Goal: Task Accomplishment & Management: Manage account settings

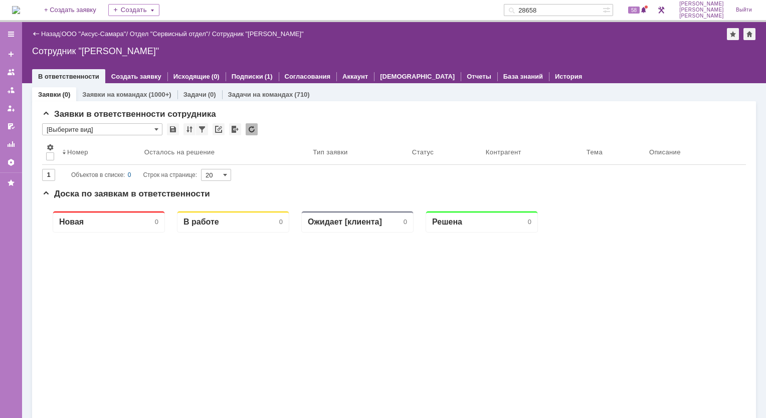
click at [20, 12] on img at bounding box center [16, 10] width 8 height 8
click at [633, 337] on div "Новая 0 В работе 0 Ожидает [клиента] 0 Решена 0" at bounding box center [394, 403] width 704 height 401
click at [20, 7] on img at bounding box center [16, 10] width 8 height 8
click at [102, 34] on link "ООО "Аксус-Самара"" at bounding box center [94, 34] width 65 height 8
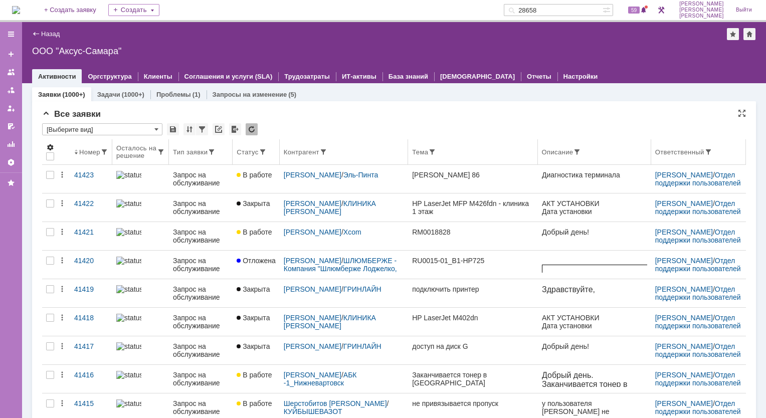
click at [51, 147] on span at bounding box center [50, 147] width 8 height 8
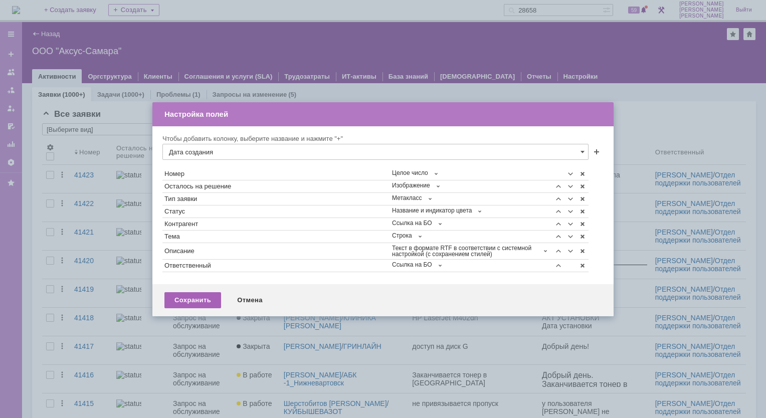
click at [188, 301] on div "Сохранить" at bounding box center [192, 300] width 57 height 16
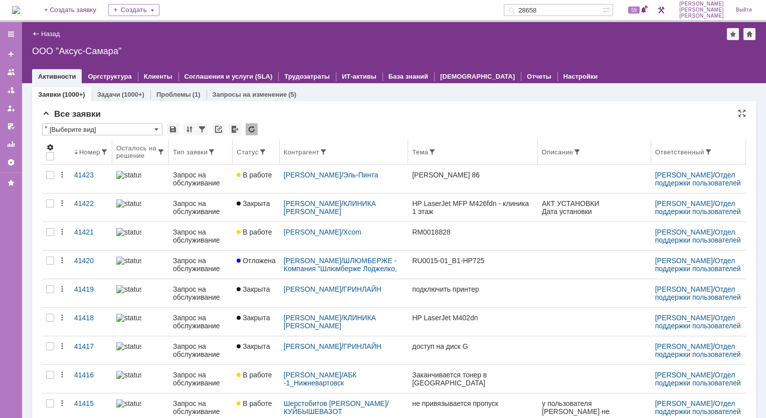
click at [50, 147] on span at bounding box center [50, 147] width 8 height 8
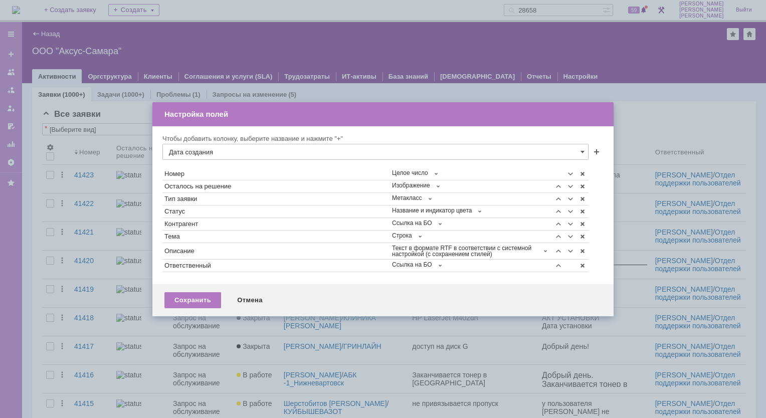
click at [239, 148] on input "Дата создания" at bounding box center [375, 152] width 426 height 16
click at [230, 171] on span "Дата создания" at bounding box center [375, 170] width 413 height 8
type input "Дата создания"
click at [188, 294] on div "Сохранить" at bounding box center [192, 300] width 57 height 16
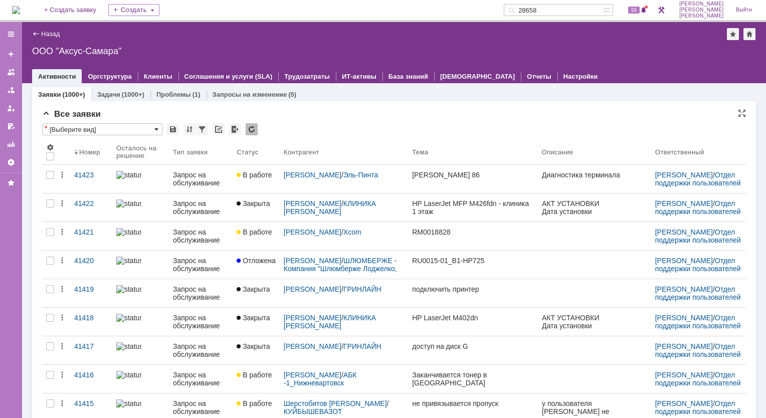
click at [154, 131] on span at bounding box center [156, 129] width 4 height 8
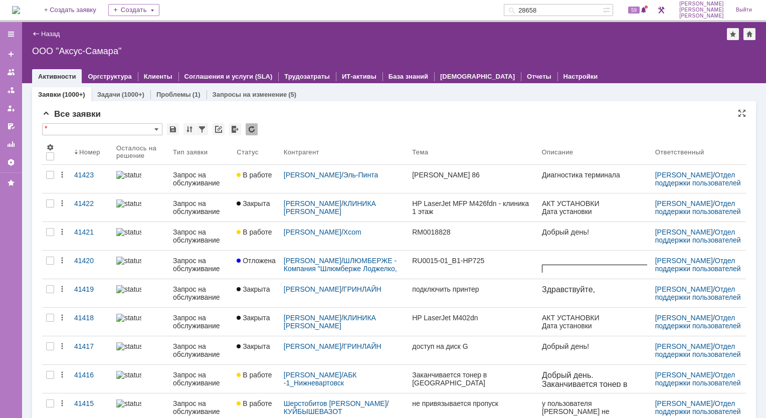
click at [317, 127] on div "*" at bounding box center [394, 129] width 704 height 13
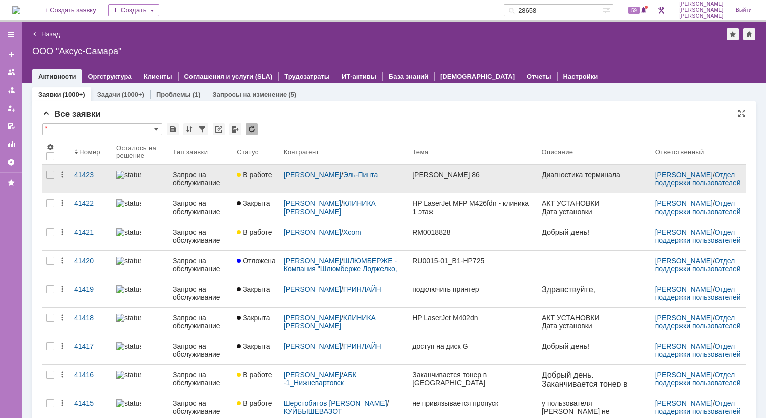
type input "[Выберите вид]"
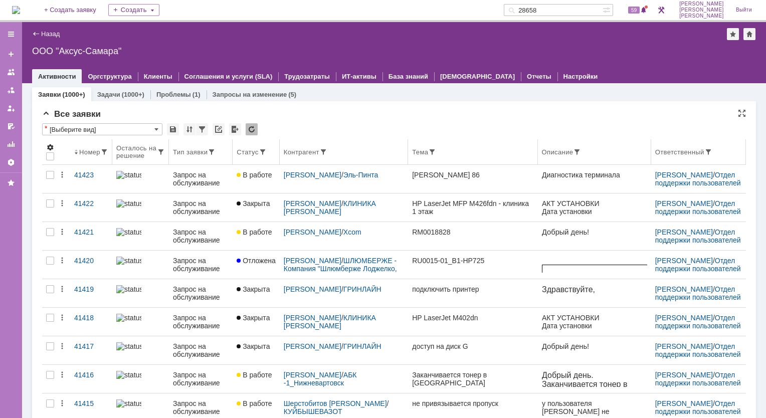
click at [50, 147] on span at bounding box center [50, 147] width 8 height 8
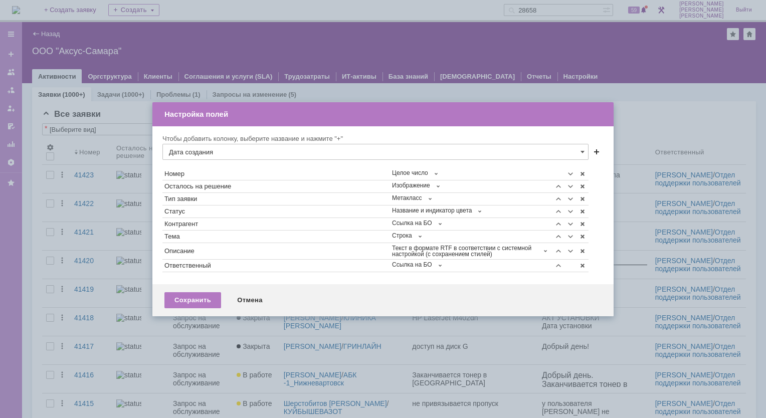
click at [597, 153] on span at bounding box center [596, 153] width 8 height 8
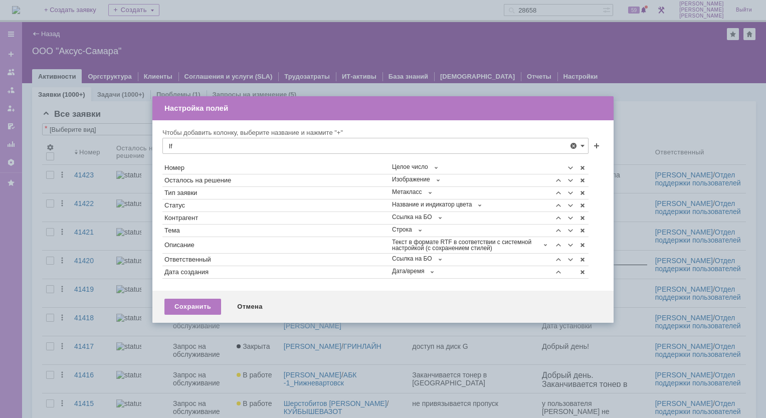
type input "l"
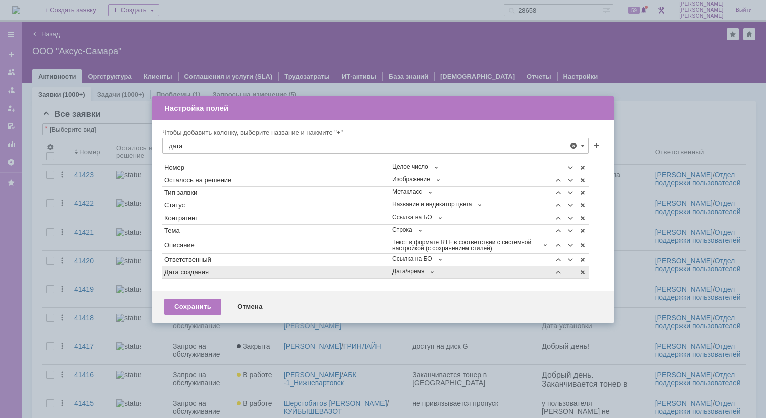
click at [214, 271] on div "Дата создания" at bounding box center [276, 272] width 224 height 7
click at [559, 274] on span at bounding box center [558, 272] width 8 height 8
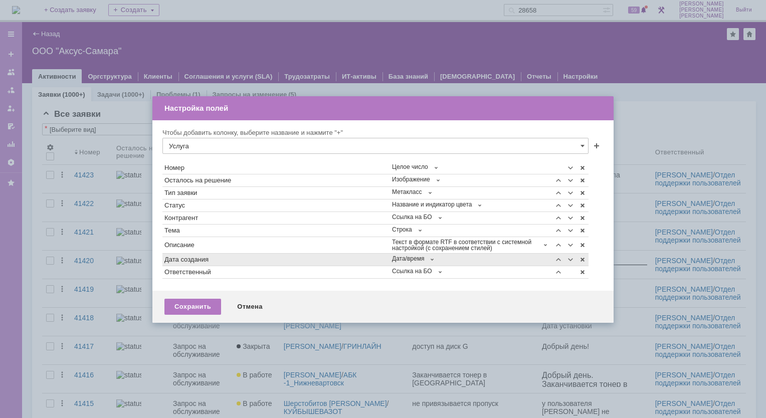
click at [560, 263] on td at bounding box center [558, 260] width 12 height 13
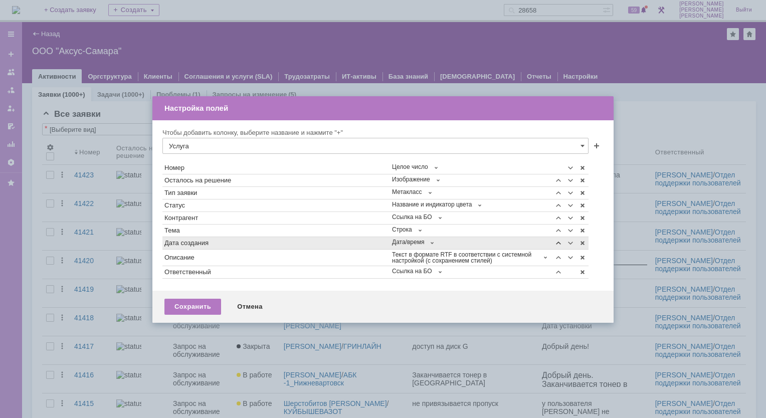
click at [557, 244] on span at bounding box center [558, 243] width 8 height 8
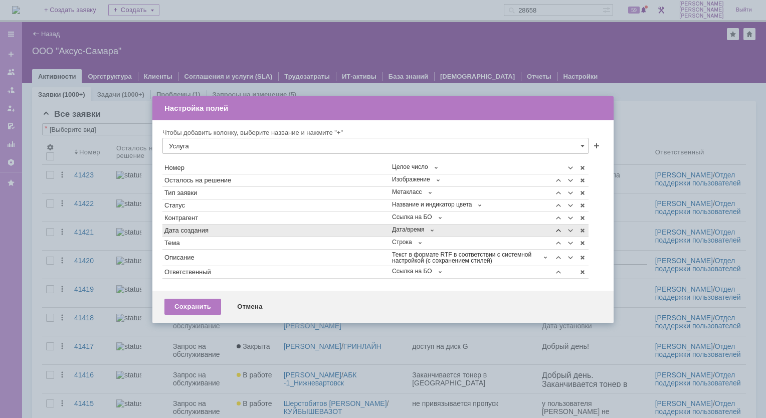
click at [559, 231] on span at bounding box center [558, 231] width 8 height 8
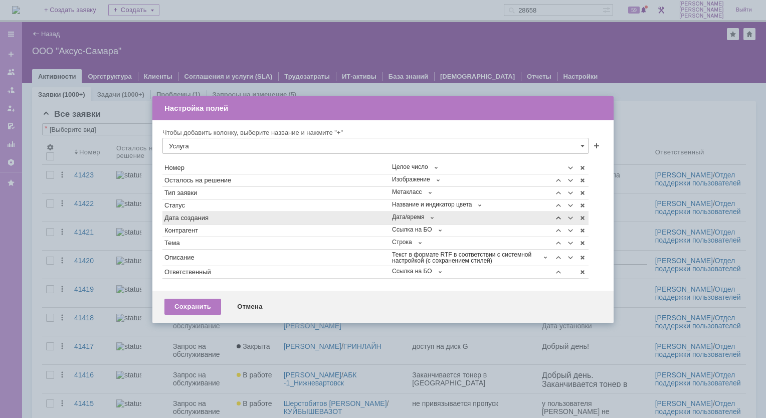
click at [558, 220] on span at bounding box center [558, 218] width 8 height 8
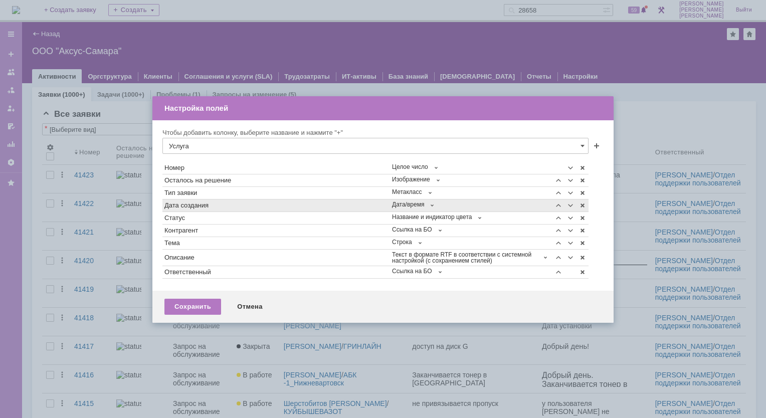
click at [557, 210] on td at bounding box center [558, 205] width 12 height 13
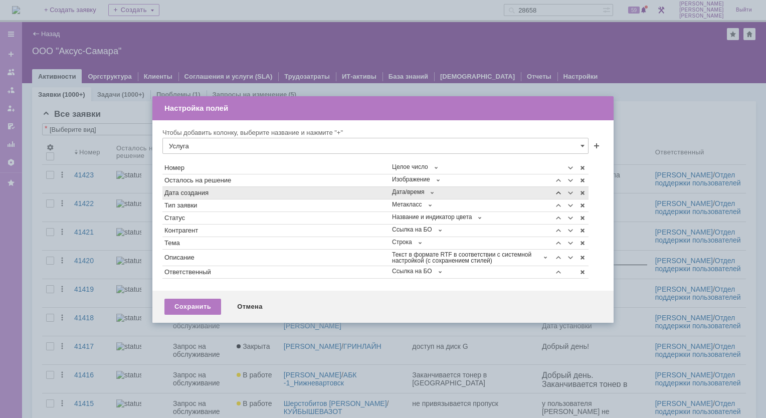
click at [558, 192] on span at bounding box center [558, 193] width 8 height 8
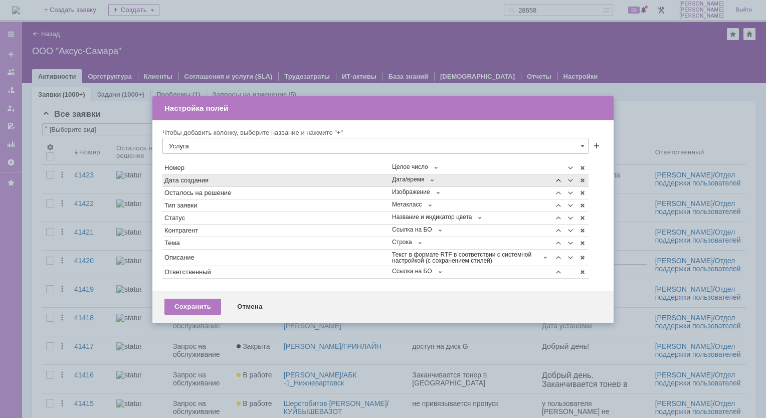
click at [558, 179] on span at bounding box center [558, 180] width 8 height 8
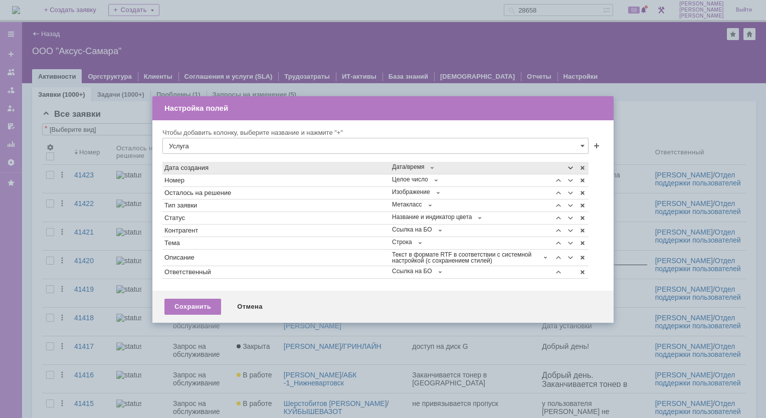
click at [568, 170] on span at bounding box center [570, 168] width 8 height 8
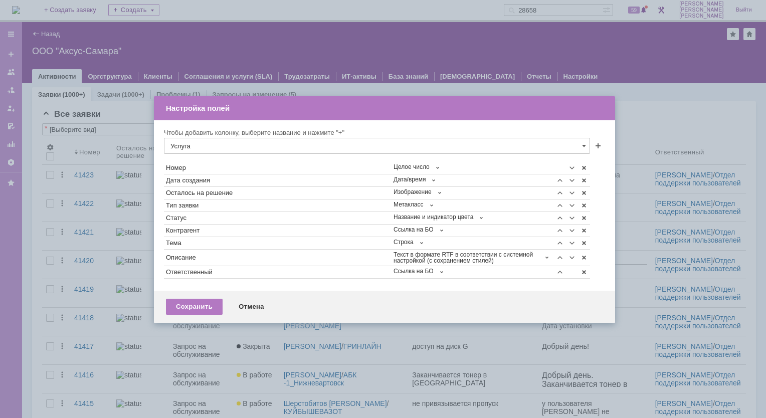
drag, startPoint x: 298, startPoint y: 139, endPoint x: 291, endPoint y: 110, distance: 30.3
click at [291, 110] on div "Настройка полей" at bounding box center [385, 108] width 439 height 11
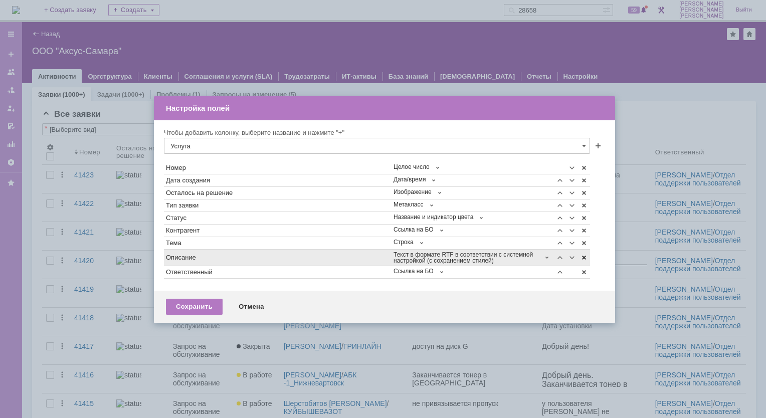
click at [581, 258] on span at bounding box center [584, 258] width 8 height 8
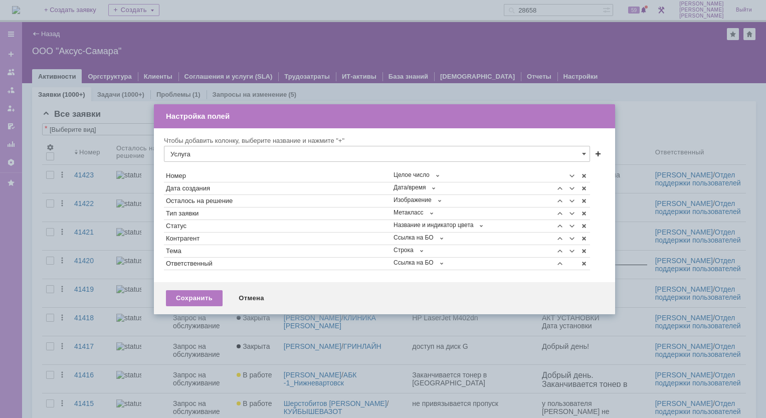
click at [598, 153] on span at bounding box center [598, 155] width 8 height 8
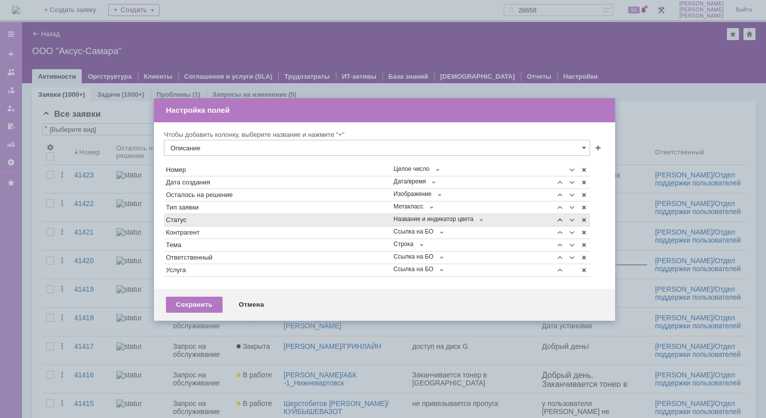
click at [559, 222] on span at bounding box center [560, 220] width 8 height 8
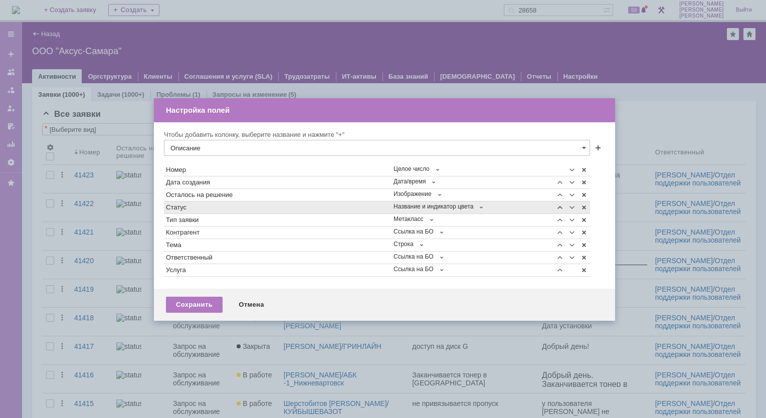
click at [559, 211] on span at bounding box center [560, 208] width 8 height 8
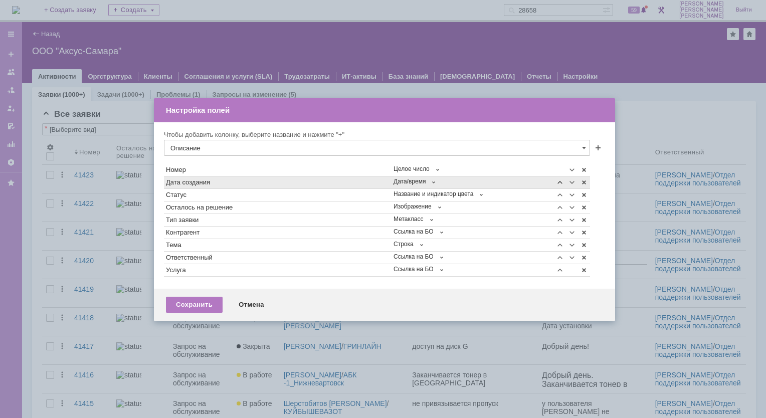
click at [559, 183] on span at bounding box center [560, 182] width 8 height 8
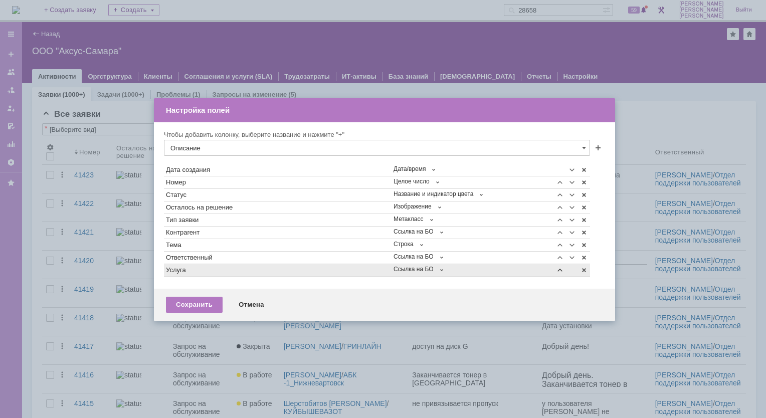
click at [559, 270] on span at bounding box center [560, 270] width 8 height 8
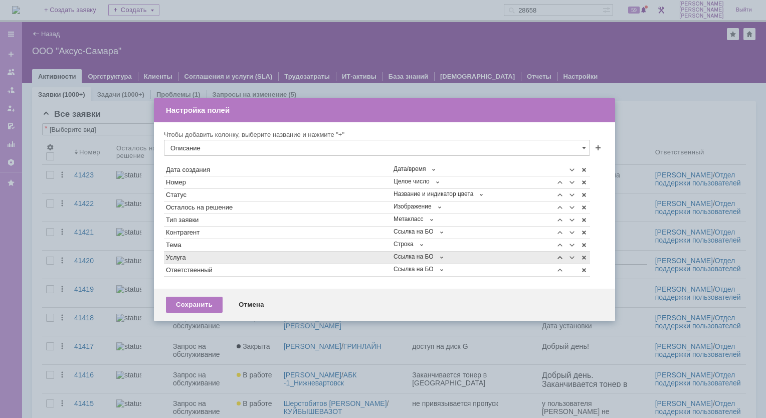
click at [561, 259] on span at bounding box center [560, 258] width 8 height 8
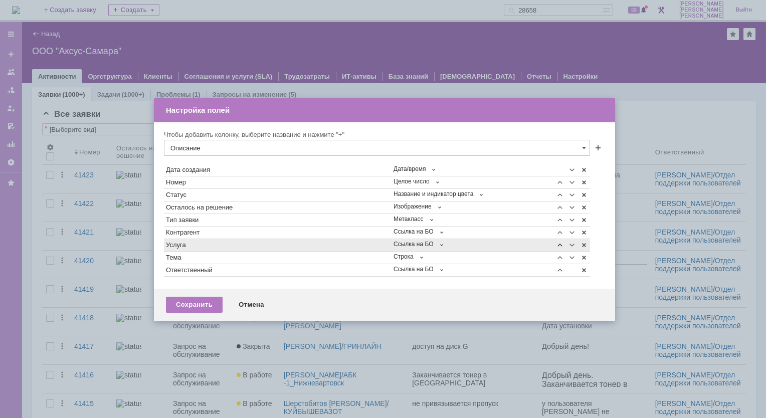
click at [560, 248] on span at bounding box center [560, 245] width 8 height 8
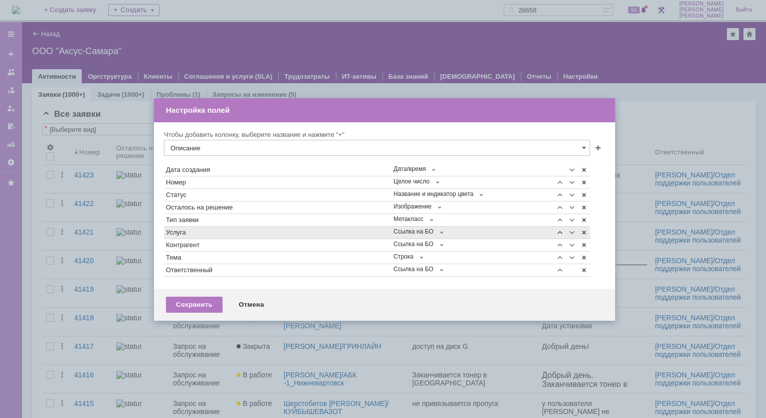
click at [558, 234] on span at bounding box center [560, 233] width 8 height 8
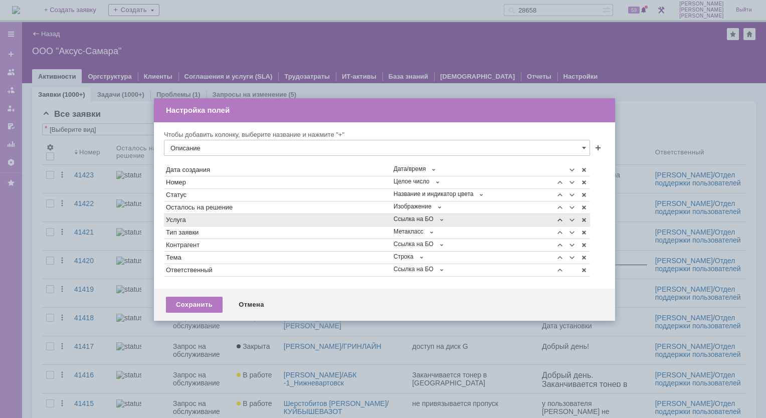
click at [559, 219] on span at bounding box center [560, 220] width 8 height 8
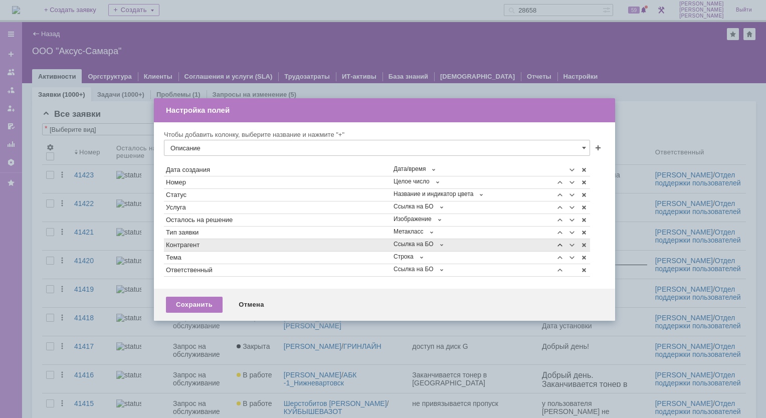
click at [559, 244] on span at bounding box center [560, 245] width 8 height 8
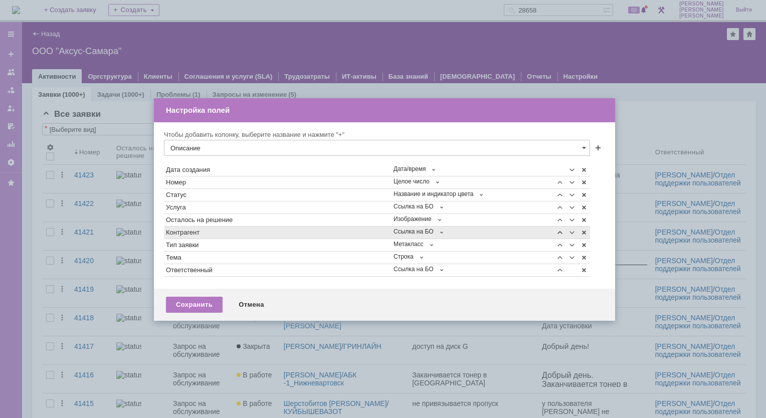
click at [559, 235] on span at bounding box center [560, 233] width 8 height 8
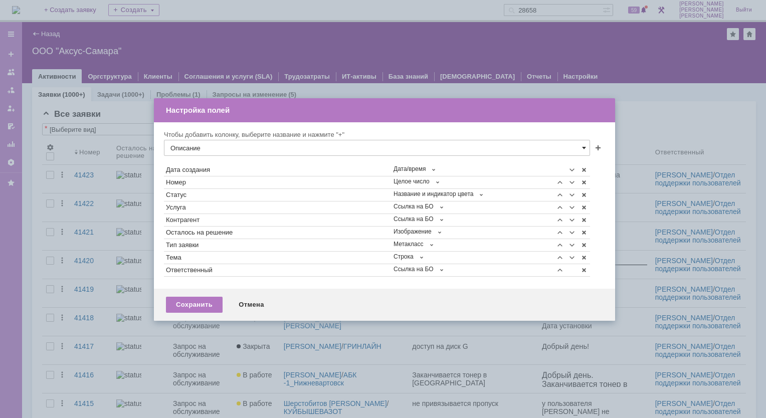
click at [582, 147] on span at bounding box center [584, 148] width 4 height 8
click at [258, 248] on span "Статусы связанных задач" at bounding box center [376, 251] width 413 height 8
click at [596, 146] on span at bounding box center [598, 149] width 8 height 8
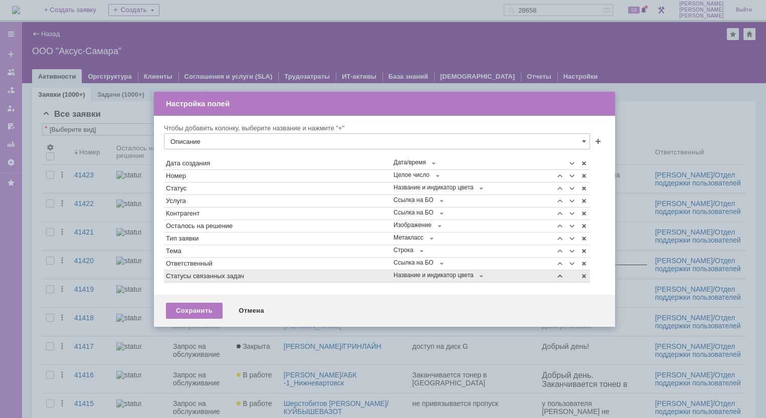
click at [561, 278] on span at bounding box center [560, 276] width 8 height 8
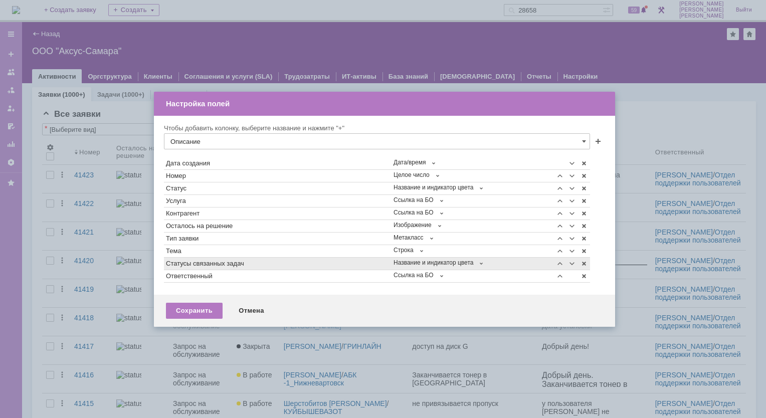
click at [559, 268] on td at bounding box center [560, 264] width 12 height 13
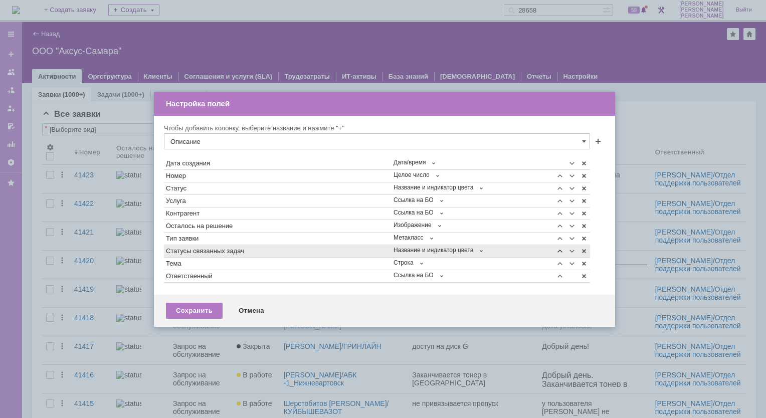
click at [560, 253] on span at bounding box center [560, 251] width 8 height 8
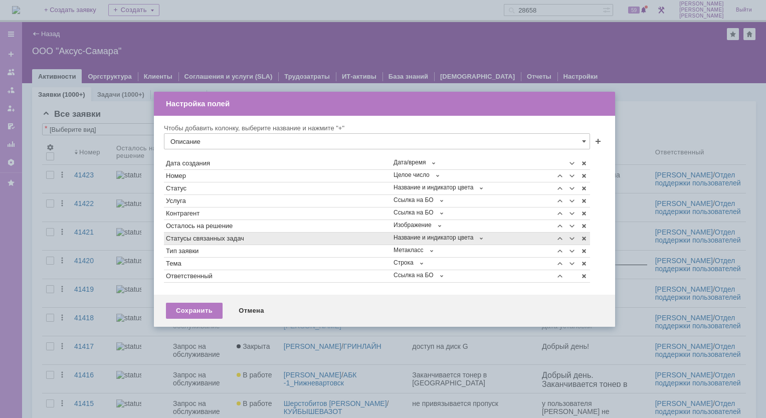
click at [558, 242] on td at bounding box center [560, 239] width 12 height 13
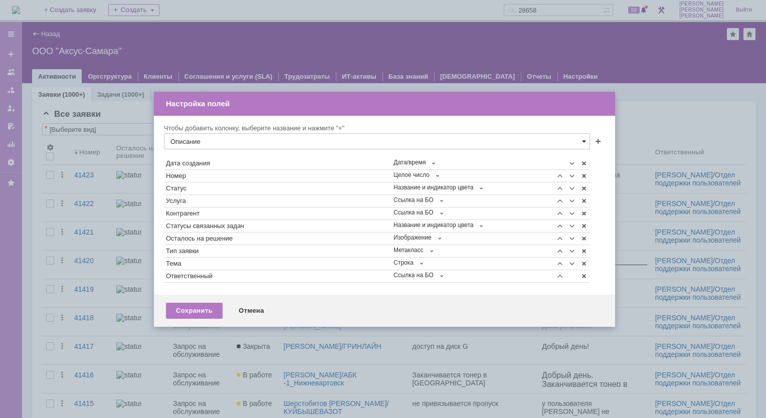
click at [584, 142] on span at bounding box center [584, 141] width 4 height 8
drag, startPoint x: 210, startPoint y: 135, endPoint x: 153, endPoint y: 134, distance: 56.1
click at [154, 134] on div "Чтобы добавить колонку, выберите название и нажмите "+" Описание Дата создания …" at bounding box center [384, 205] width 461 height 179
click at [194, 182] on span "Решить до" at bounding box center [376, 181] width 413 height 8
click at [597, 141] on span at bounding box center [598, 142] width 8 height 8
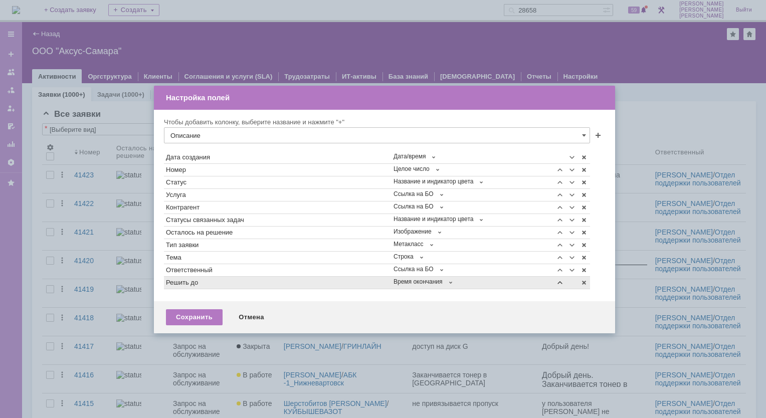
click at [561, 280] on span at bounding box center [560, 283] width 8 height 8
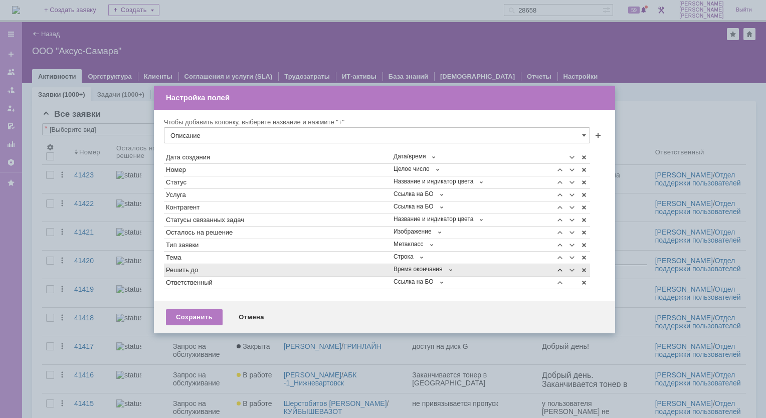
click at [558, 267] on span at bounding box center [560, 270] width 8 height 8
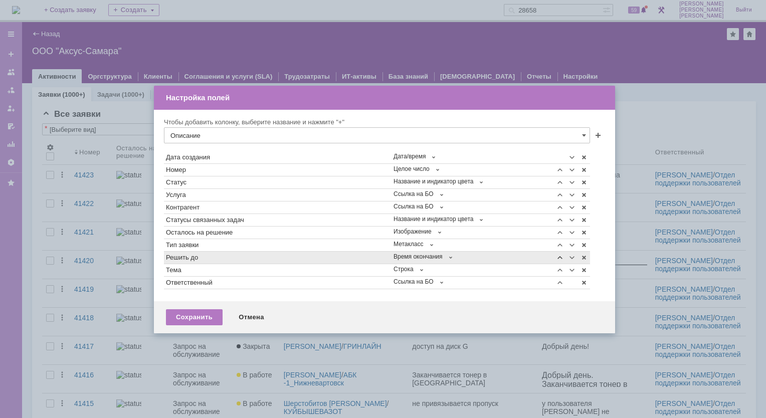
click at [559, 255] on span at bounding box center [560, 258] width 8 height 8
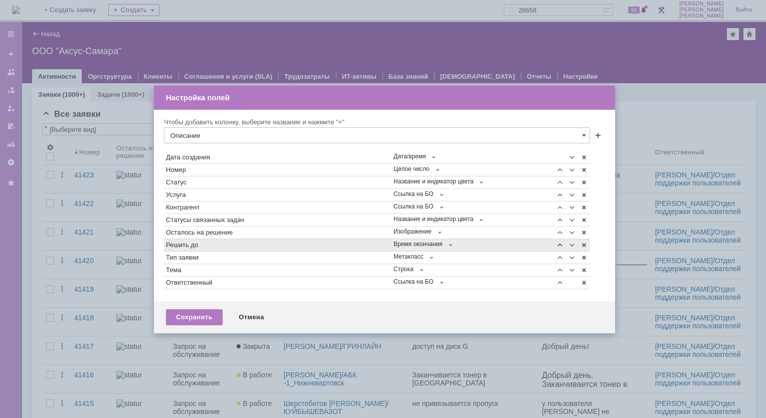
click at [557, 244] on span at bounding box center [560, 245] width 8 height 8
type input "Описание"
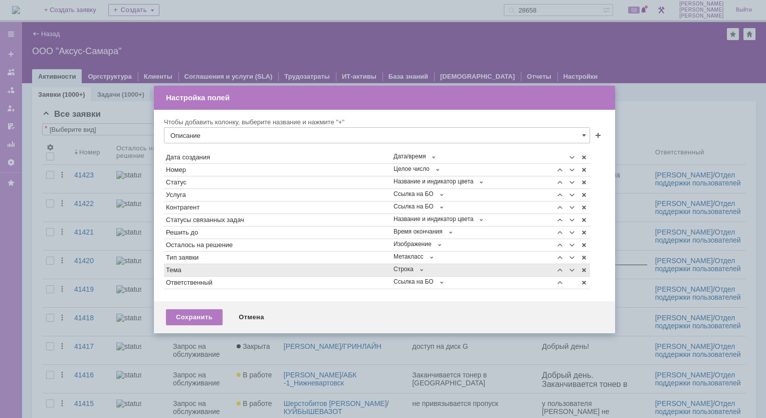
scroll to position [0, 0]
click at [196, 315] on div "Сохранить" at bounding box center [194, 317] width 57 height 16
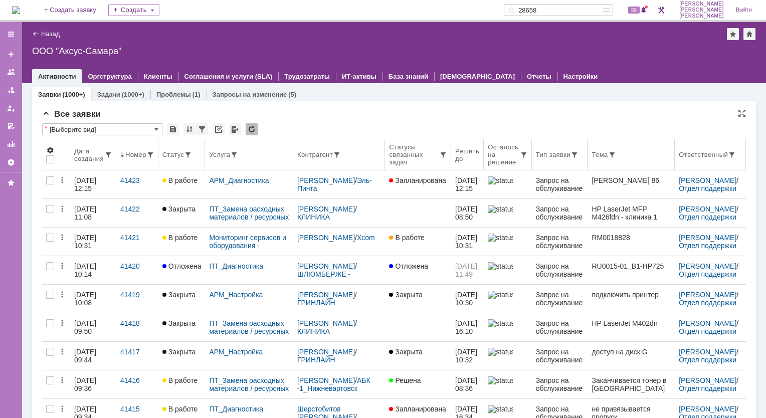
click at [50, 148] on span at bounding box center [50, 150] width 8 height 8
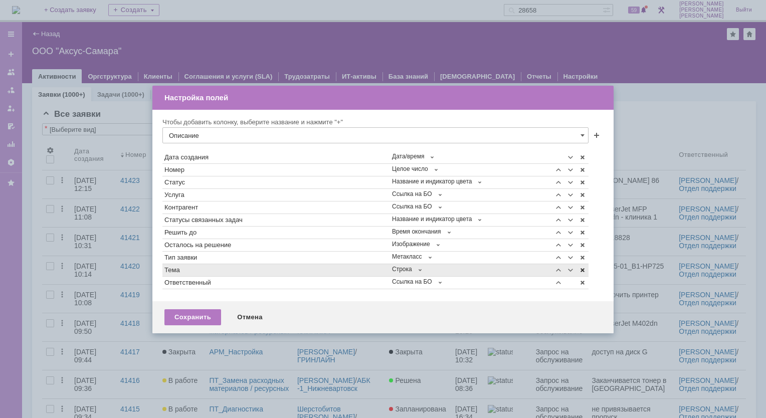
click at [582, 269] on span at bounding box center [582, 270] width 8 height 8
type input "Тема"
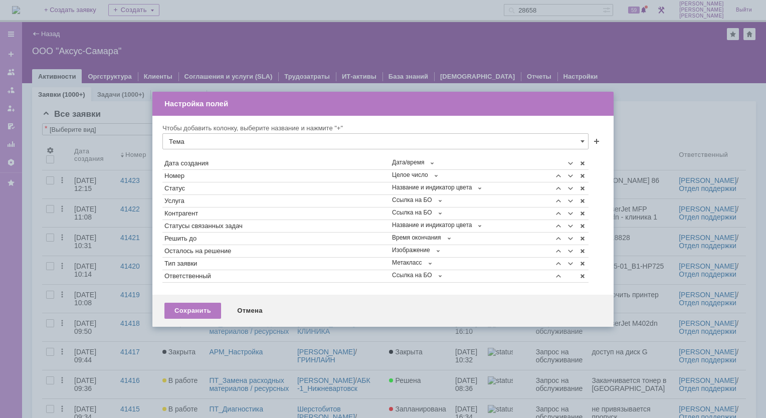
click at [190, 309] on div "Сохранить" at bounding box center [192, 311] width 57 height 16
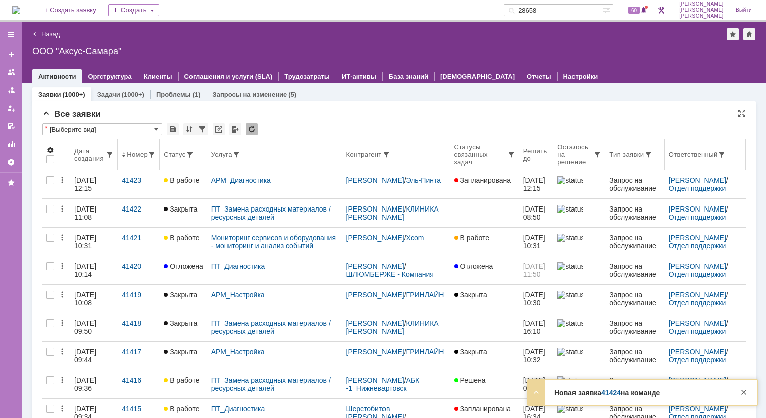
click at [49, 149] on span at bounding box center [50, 150] width 8 height 8
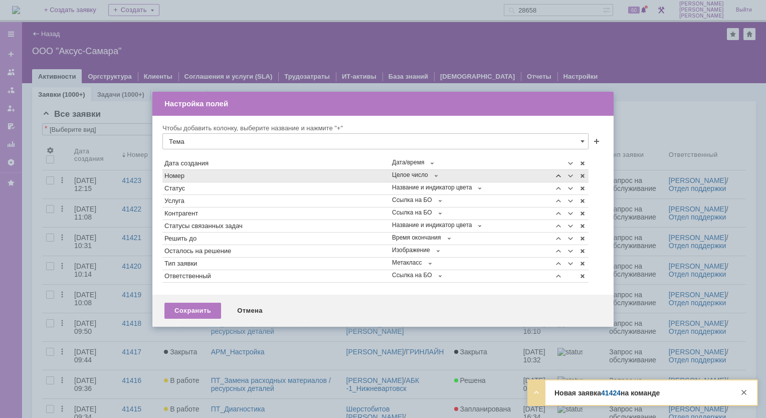
click at [558, 177] on span at bounding box center [558, 176] width 8 height 8
type input "Тема"
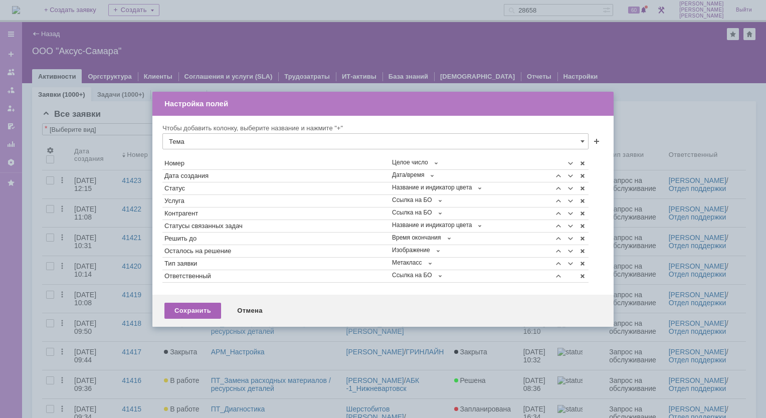
click at [206, 312] on div "Сохранить" at bounding box center [192, 311] width 57 height 16
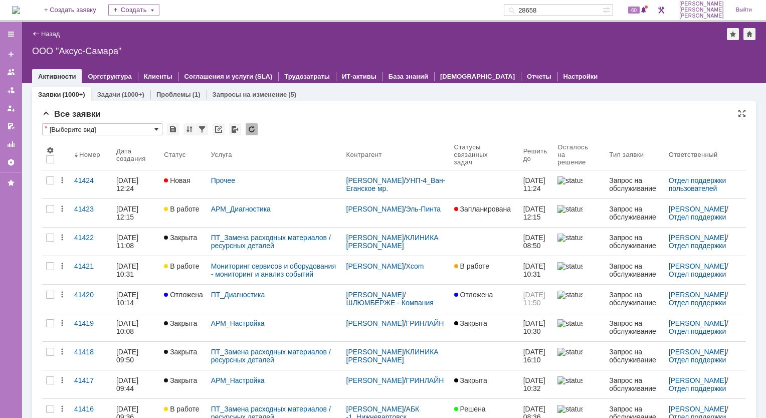
click at [155, 131] on span at bounding box center [156, 129] width 4 height 8
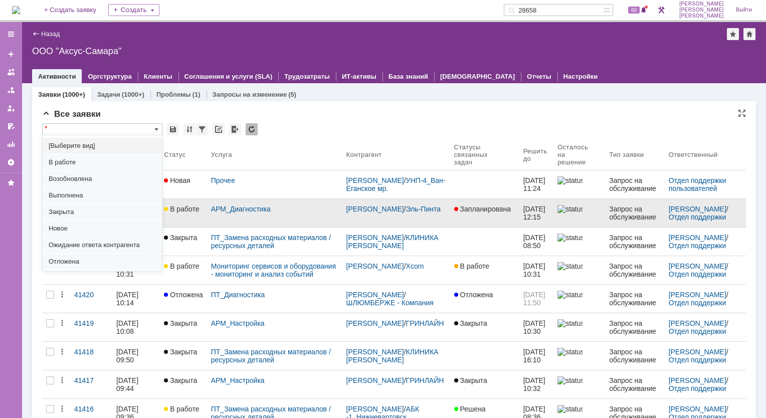
click at [70, 226] on span "Новое" at bounding box center [102, 229] width 107 height 8
type input "Новое"
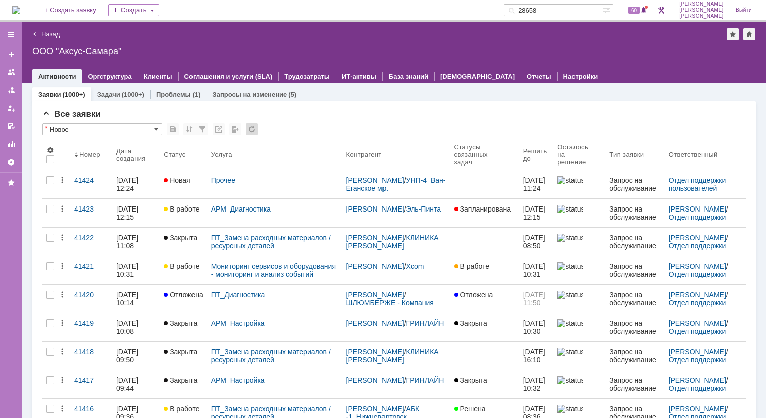
type input "100"
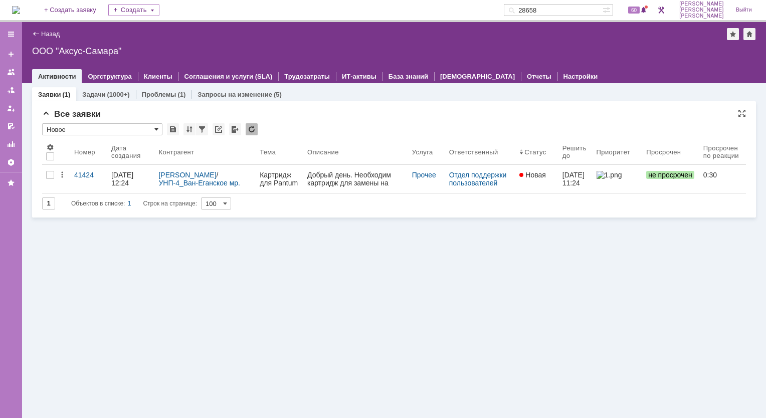
click at [156, 130] on span at bounding box center [156, 129] width 4 height 8
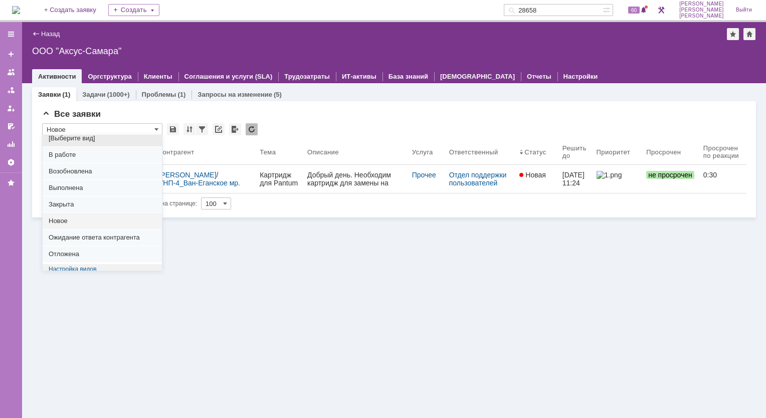
scroll to position [10, 0]
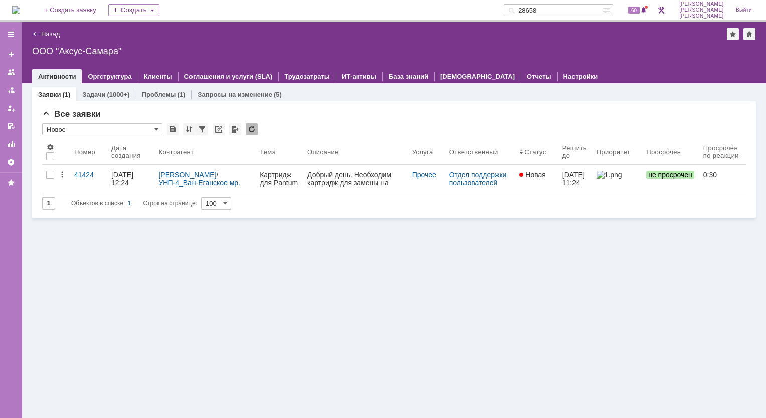
click at [277, 275] on div "Заявки (1) Задачи (1000+) Проблемы (1) Запросы на изменение (5) Все заявки * Но…" at bounding box center [394, 250] width 744 height 335
click at [154, 129] on span at bounding box center [156, 129] width 4 height 8
click at [70, 115] on span "Все заявки" at bounding box center [71, 114] width 59 height 10
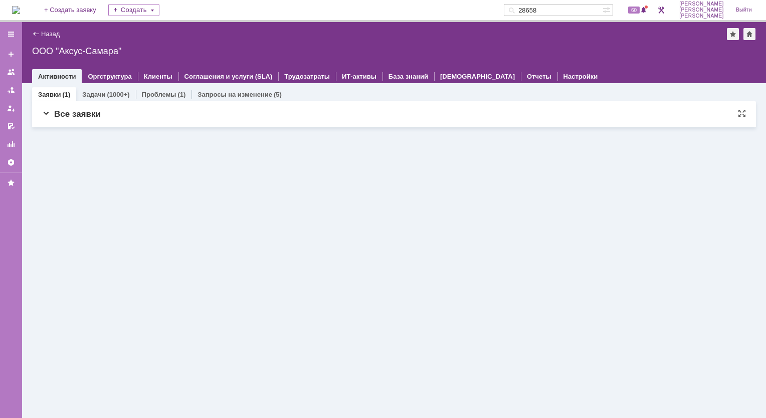
click at [50, 113] on span "Все заявки" at bounding box center [71, 114] width 59 height 10
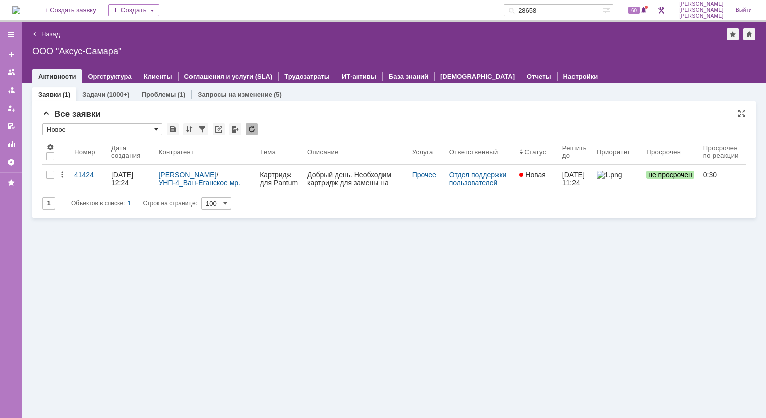
click at [154, 130] on span at bounding box center [156, 129] width 4 height 8
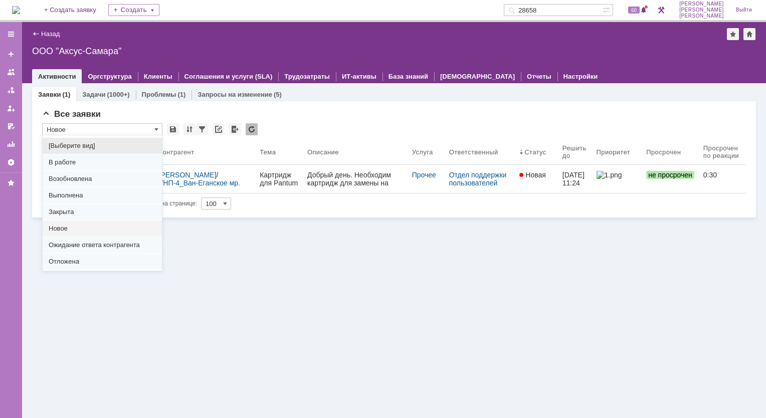
click at [83, 143] on span "[Выберите вид]" at bounding box center [102, 146] width 107 height 8
type input "[Выберите вид]"
type input "20"
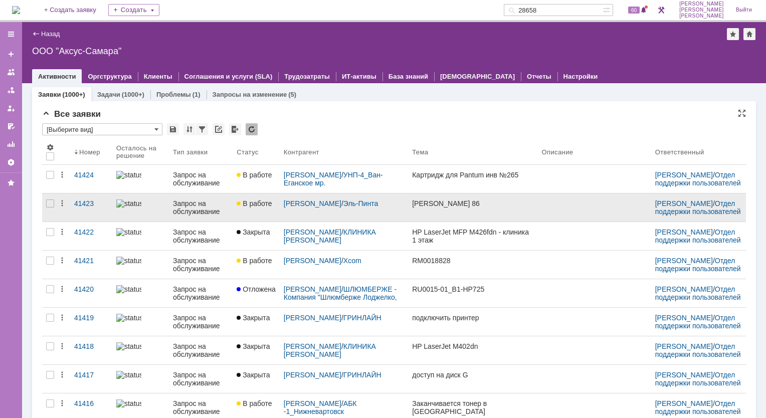
type input "[Выберите вид]"
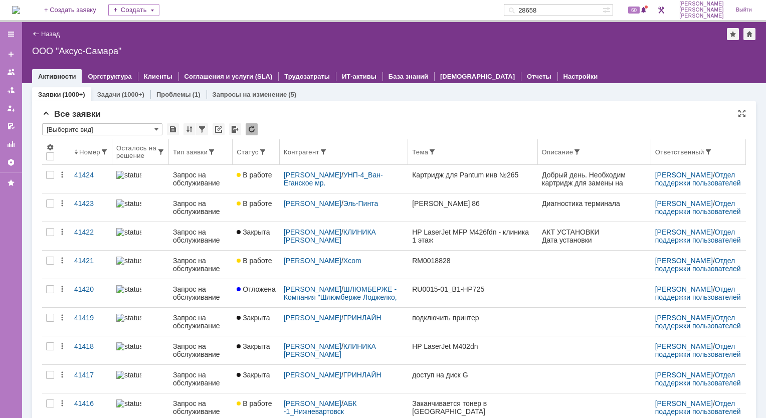
scroll to position [0, 0]
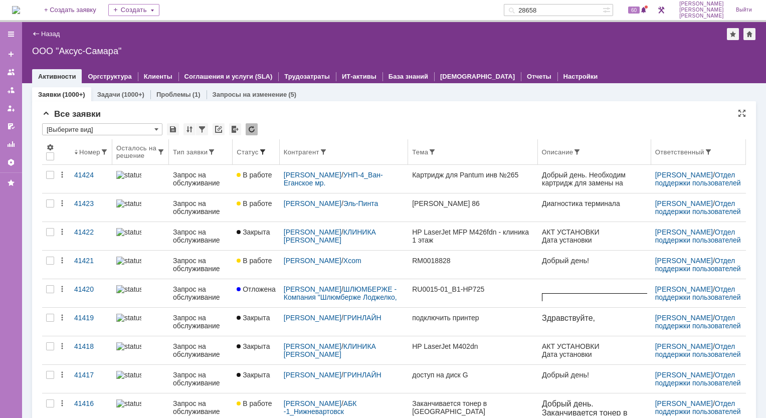
click at [263, 154] on span at bounding box center [263, 152] width 8 height 8
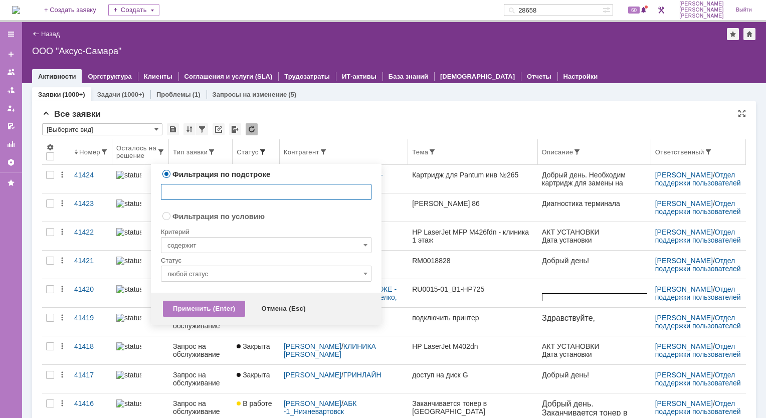
click at [262, 150] on span at bounding box center [263, 152] width 8 height 8
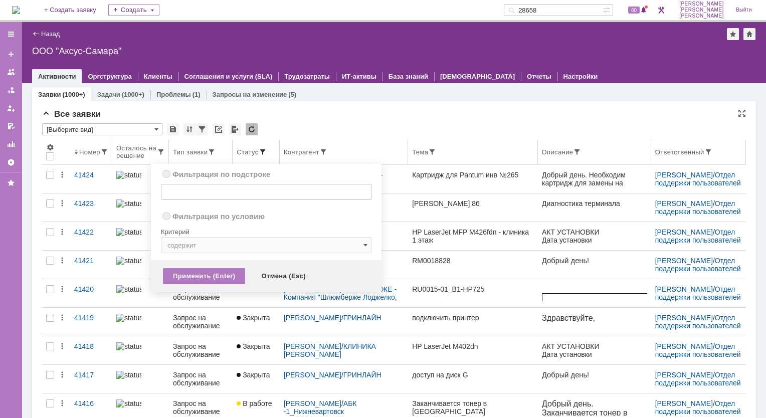
radio input "true"
click at [262, 151] on span at bounding box center [263, 152] width 8 height 8
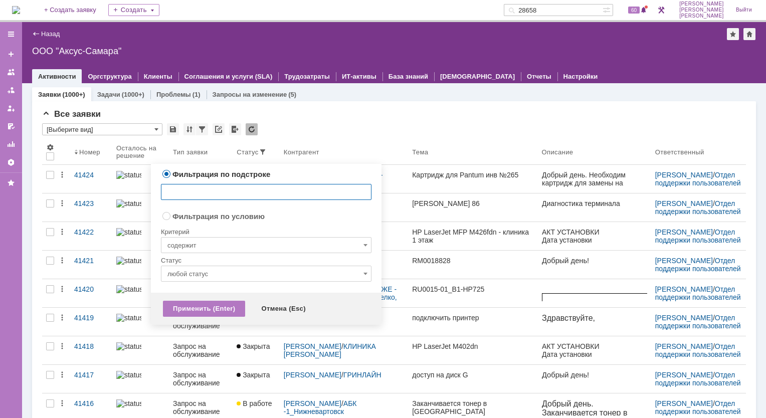
click at [230, 188] on input "text" at bounding box center [266, 192] width 211 height 16
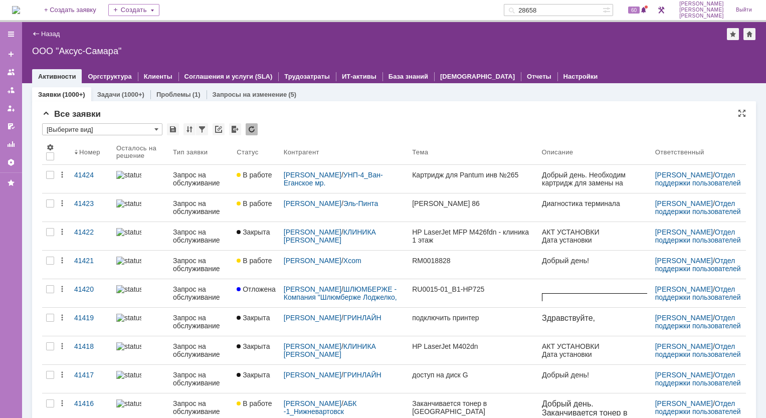
click at [329, 124] on div "* [Выберите вид]" at bounding box center [394, 129] width 704 height 13
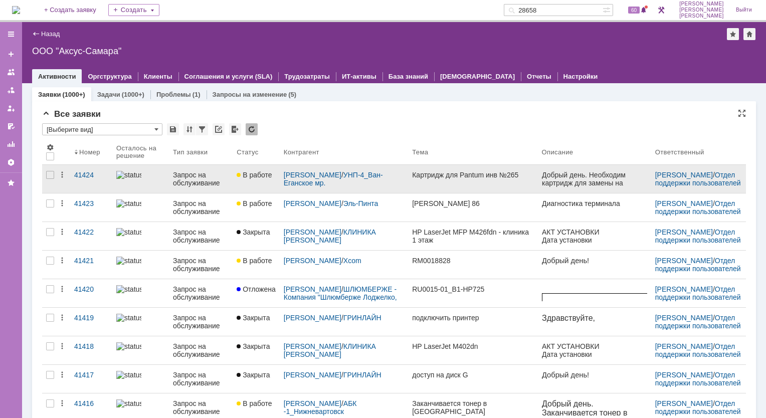
click at [245, 180] on link "В работе" at bounding box center [256, 179] width 47 height 28
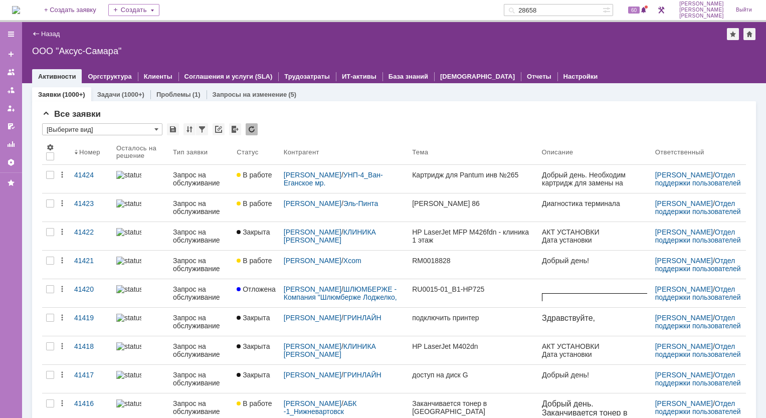
click at [20, 12] on img at bounding box center [16, 10] width 8 height 8
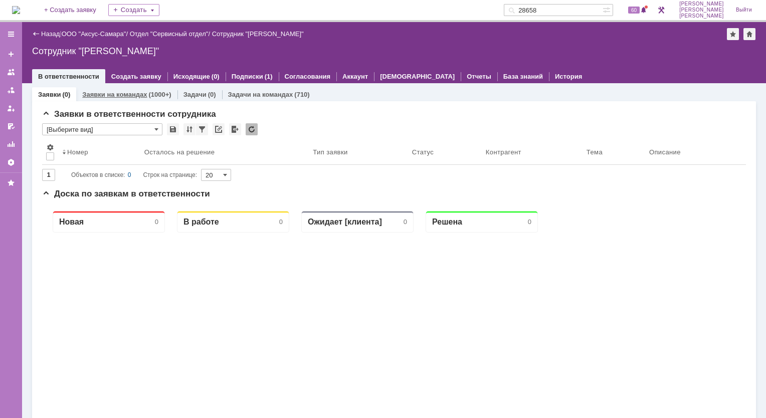
click at [150, 96] on div "(1000+)" at bounding box center [159, 95] width 23 height 8
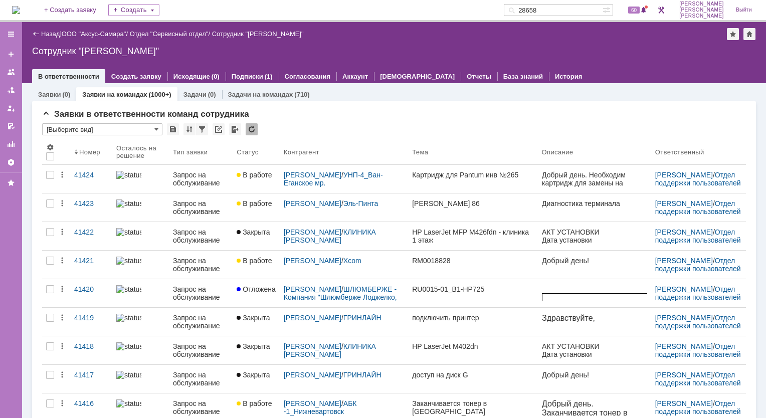
click at [124, 99] on div "Заявки на командах (1000+)" at bounding box center [126, 94] width 101 height 15
click at [255, 94] on link "Задачи на командах" at bounding box center [260, 95] width 65 height 8
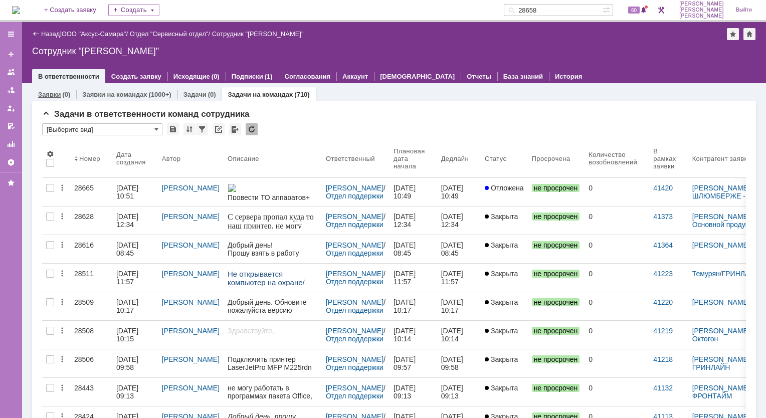
click at [54, 91] on link "Заявки" at bounding box center [49, 95] width 23 height 8
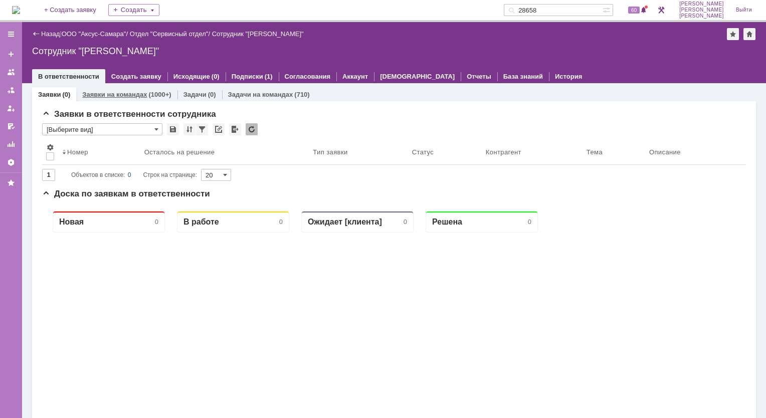
click at [138, 95] on link "Заявки на командах" at bounding box center [114, 95] width 65 height 8
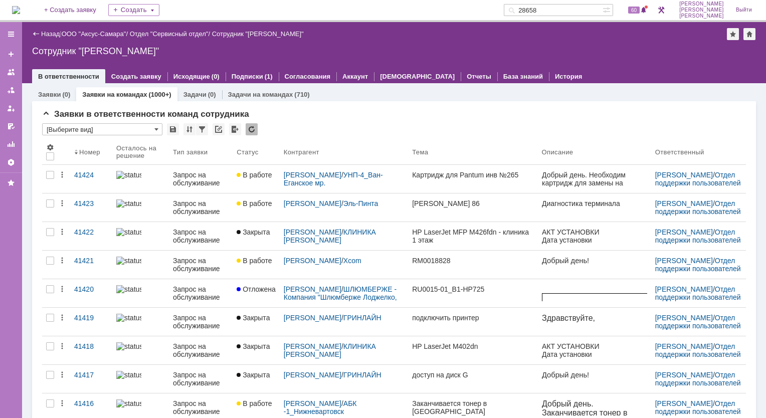
click at [20, 10] on img at bounding box center [16, 10] width 8 height 8
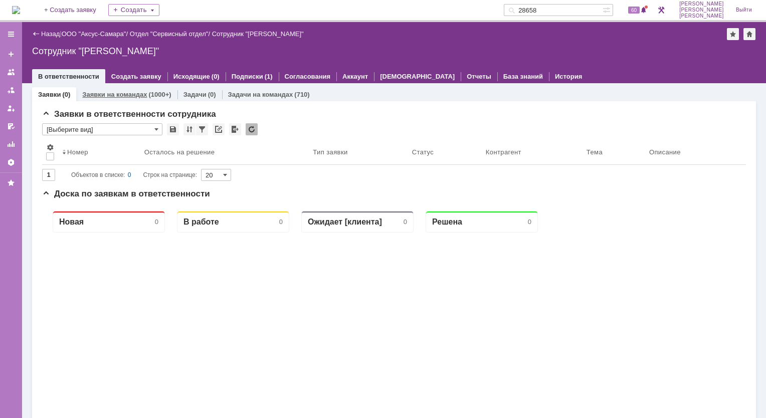
click at [97, 96] on link "Заявки на командах" at bounding box center [114, 95] width 65 height 8
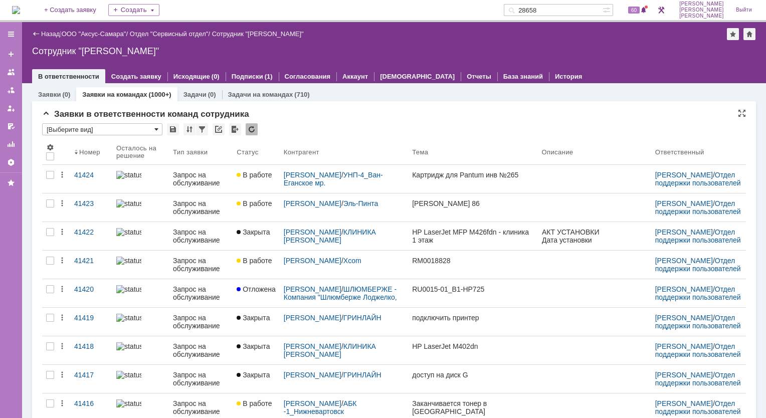
click at [155, 129] on span at bounding box center [156, 129] width 4 height 8
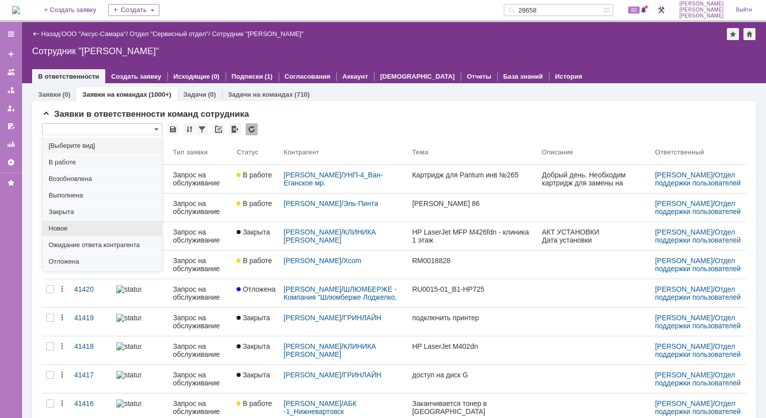
click at [68, 222] on div "Новое" at bounding box center [102, 229] width 119 height 16
type input "Новое"
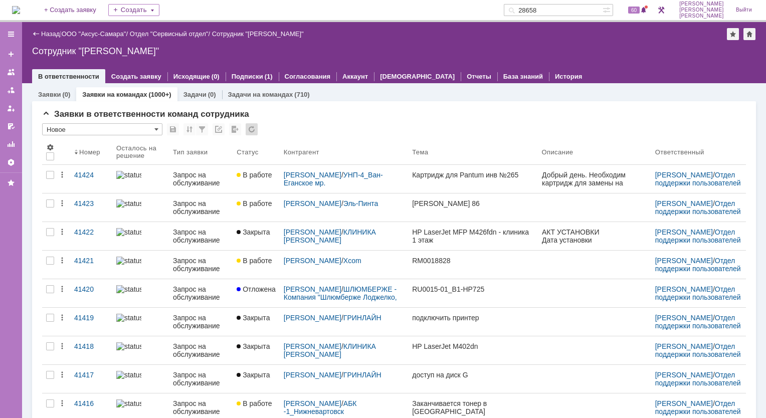
type input "100"
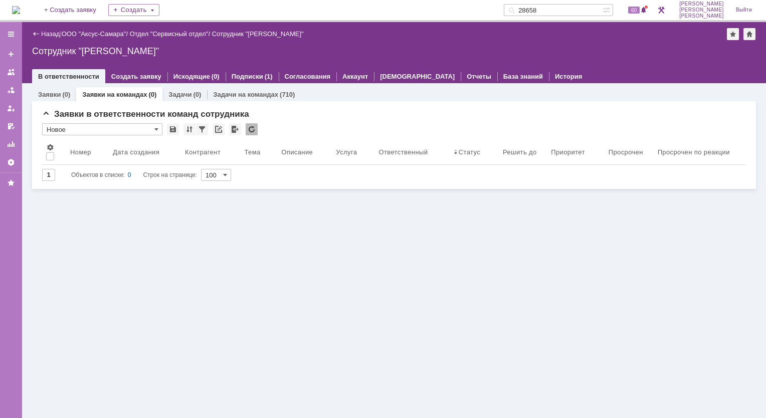
click at [129, 93] on link "Заявки на командах" at bounding box center [114, 95] width 65 height 8
click at [154, 129] on span at bounding box center [156, 129] width 4 height 8
click at [84, 148] on span "[Выберите вид]" at bounding box center [102, 146] width 107 height 8
type input "[Выберите вид]"
type input "20"
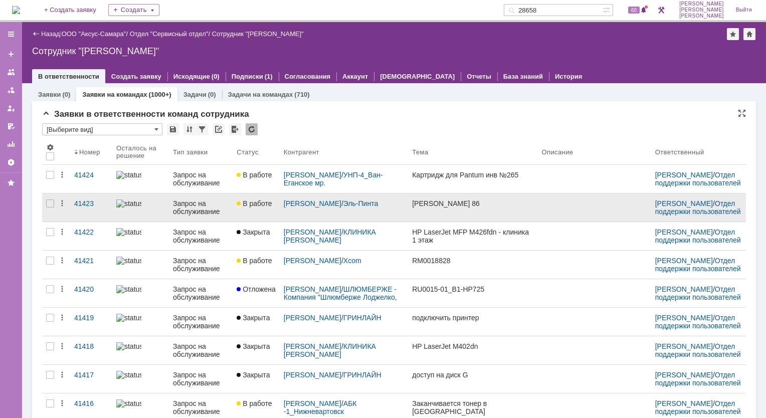
type input "[Выберите вид]"
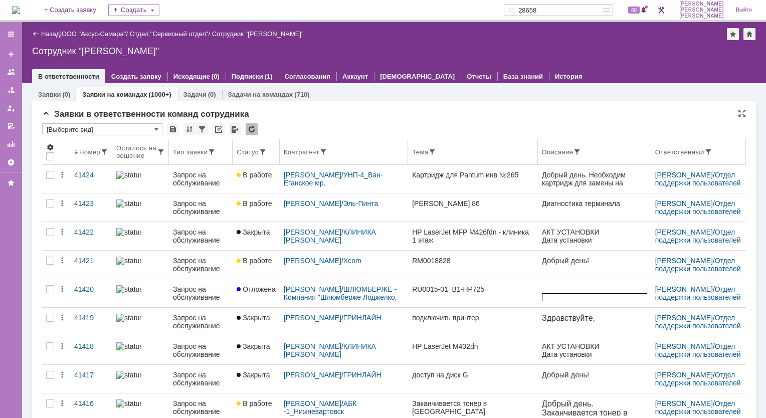
click at [51, 145] on span at bounding box center [50, 147] width 8 height 8
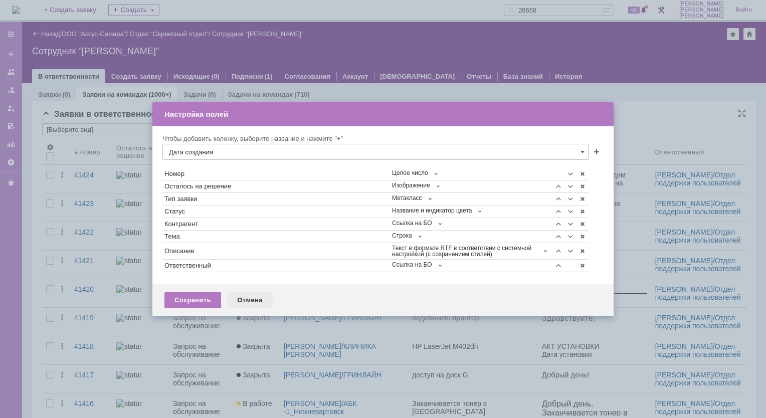
click at [240, 299] on div "Отмена" at bounding box center [250, 300] width 46 height 16
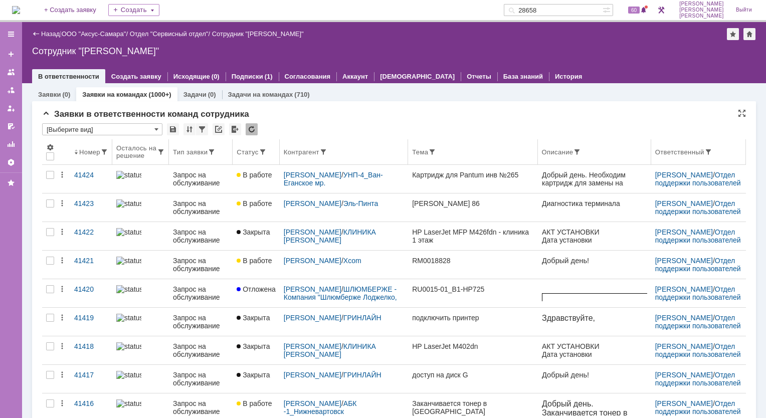
click at [95, 162] on th "Номер" at bounding box center [91, 152] width 42 height 26
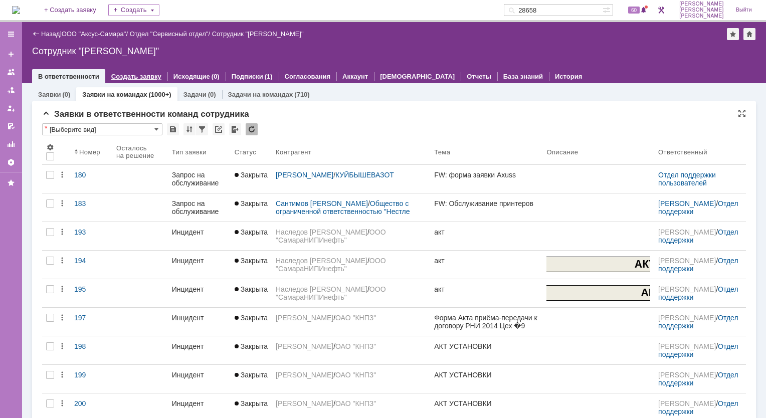
click at [122, 79] on link "Создать заявку" at bounding box center [136, 77] width 50 height 8
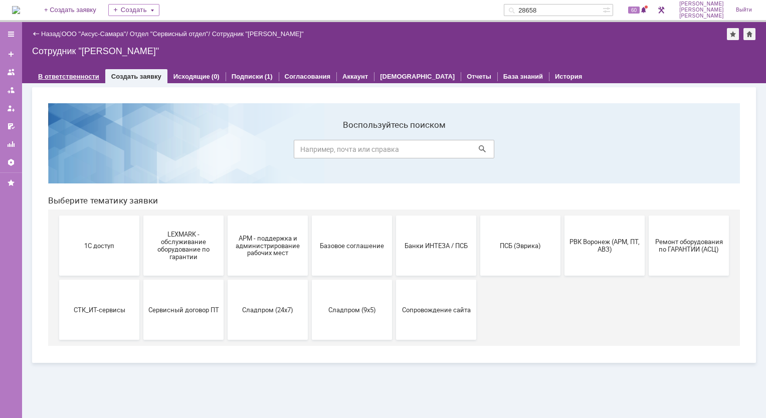
click at [72, 71] on div "В ответственности" at bounding box center [68, 76] width 73 height 15
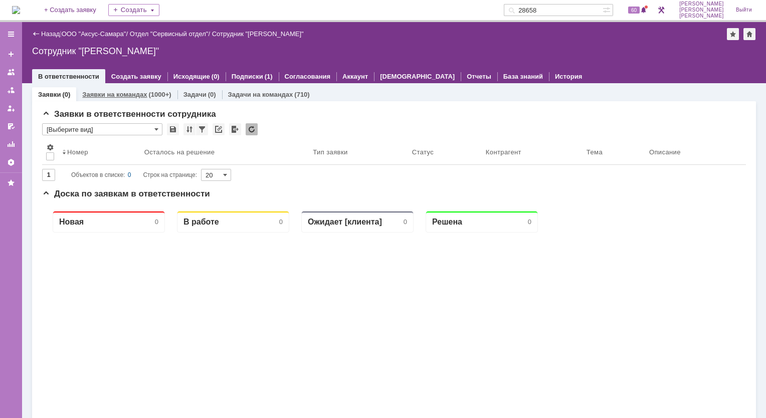
click at [93, 94] on link "Заявки на командах" at bounding box center [114, 95] width 65 height 8
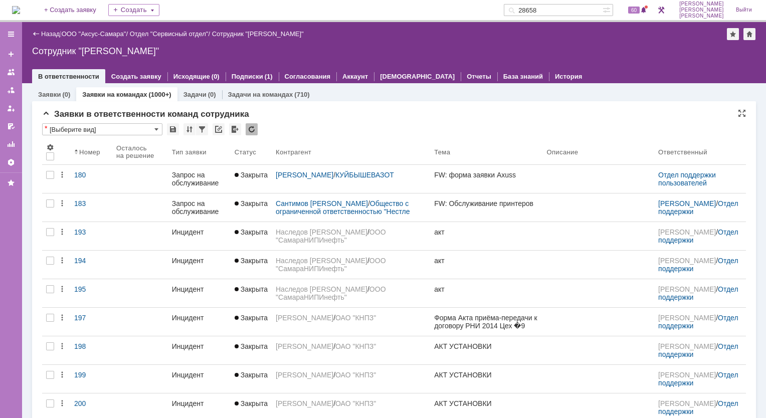
click at [117, 95] on link "Заявки на командах" at bounding box center [114, 95] width 65 height 8
click at [155, 127] on span at bounding box center [156, 129] width 4 height 8
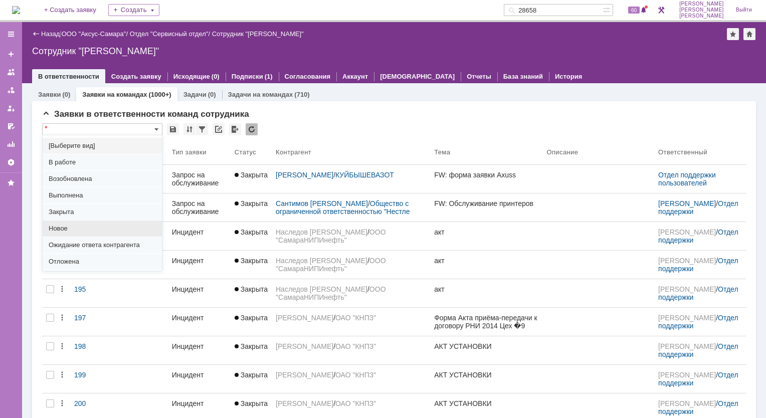
click at [59, 225] on span "Новое" at bounding box center [102, 229] width 107 height 8
type input "Новое"
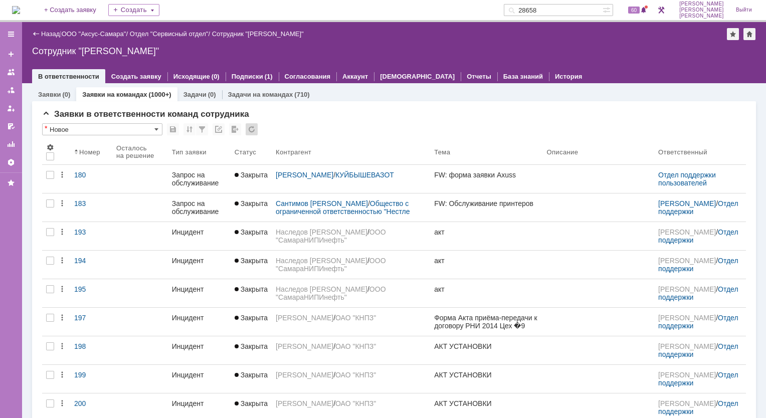
type input "100"
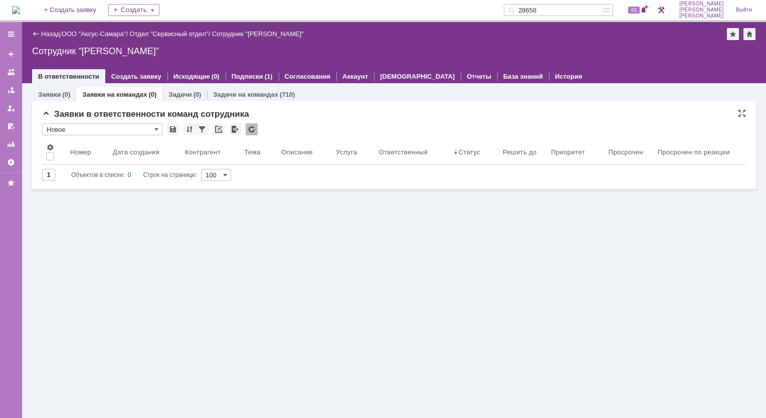
type input "Новое"
click at [186, 96] on link "Задачи" at bounding box center [179, 95] width 23 height 8
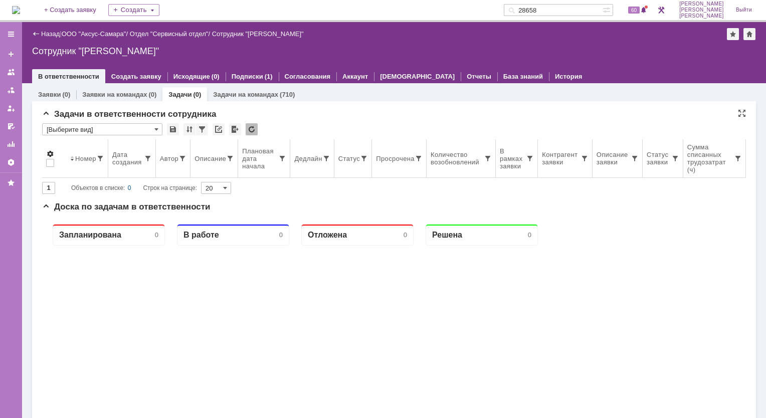
click at [51, 155] on span at bounding box center [50, 154] width 8 height 8
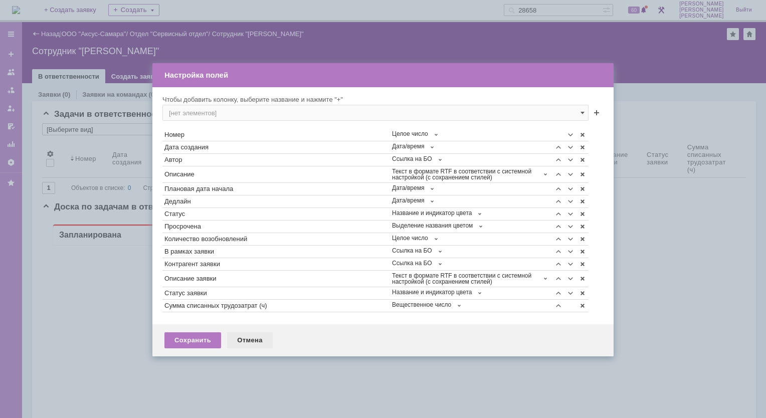
click at [251, 344] on div "Отмена" at bounding box center [250, 340] width 46 height 16
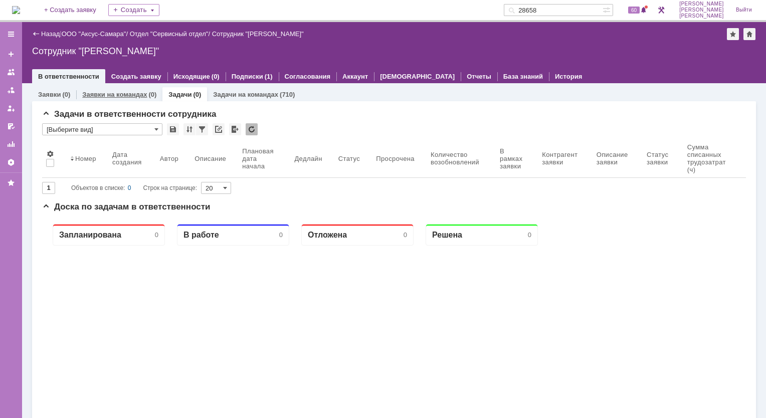
click at [106, 96] on link "Заявки на командах" at bounding box center [114, 95] width 65 height 8
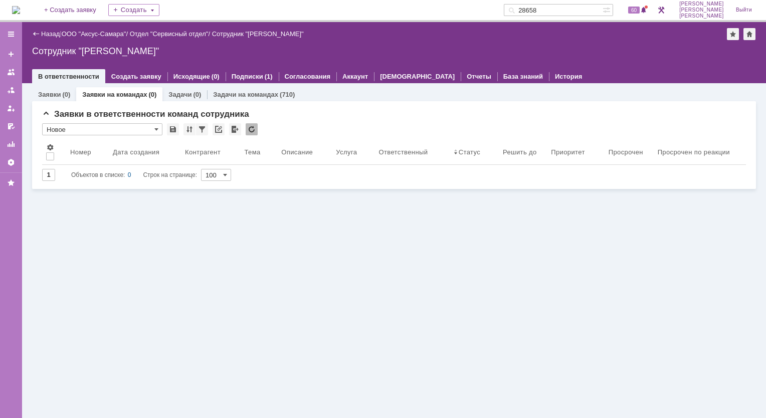
click at [96, 33] on link "ООО "Аксус-Самара"" at bounding box center [94, 34] width 65 height 8
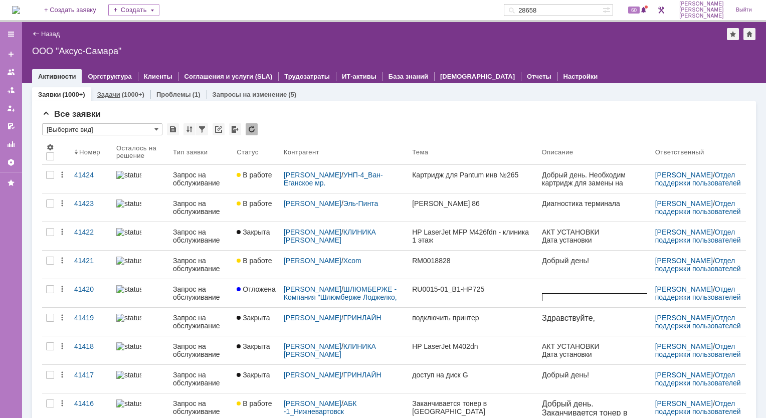
click at [115, 93] on link "Задачи" at bounding box center [108, 95] width 23 height 8
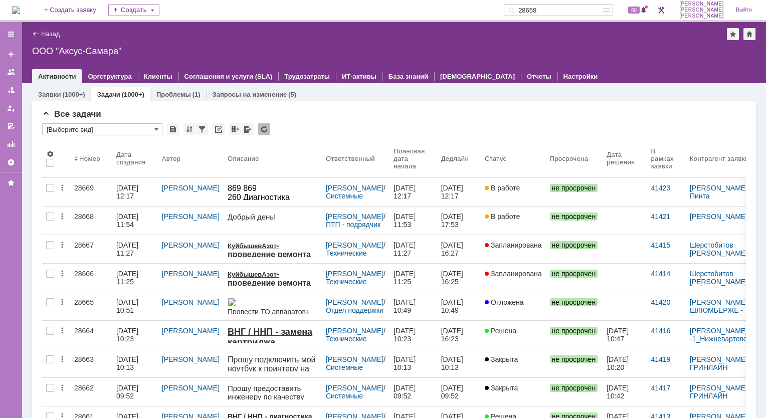
click at [20, 14] on img at bounding box center [16, 10] width 8 height 8
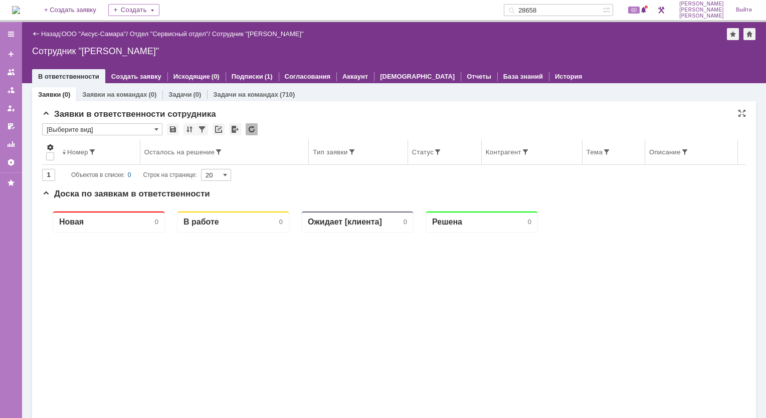
click at [50, 145] on span at bounding box center [50, 147] width 8 height 8
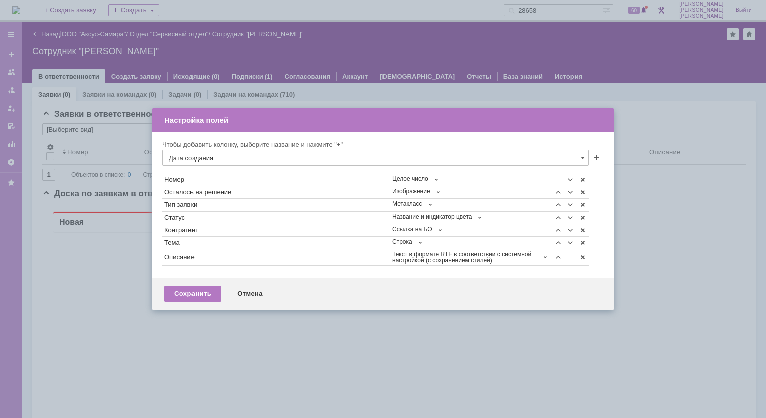
click at [249, 343] on div at bounding box center [383, 209] width 766 height 418
drag, startPoint x: 249, startPoint y: 295, endPoint x: 134, endPoint y: 7, distance: 309.6
click at [249, 295] on div "Отмена" at bounding box center [250, 294] width 46 height 16
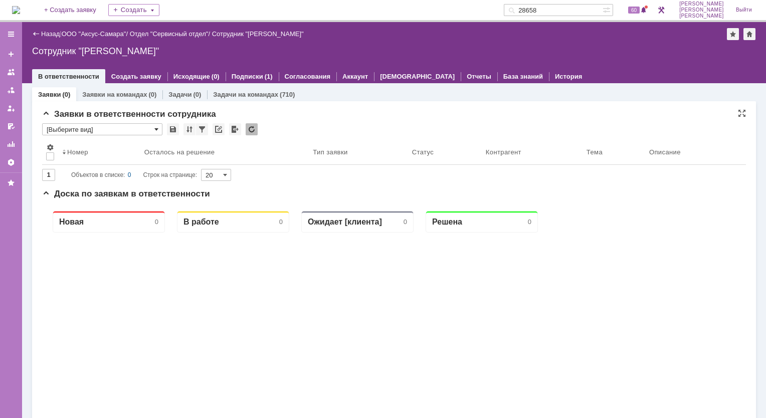
click at [156, 131] on span at bounding box center [156, 129] width 4 height 8
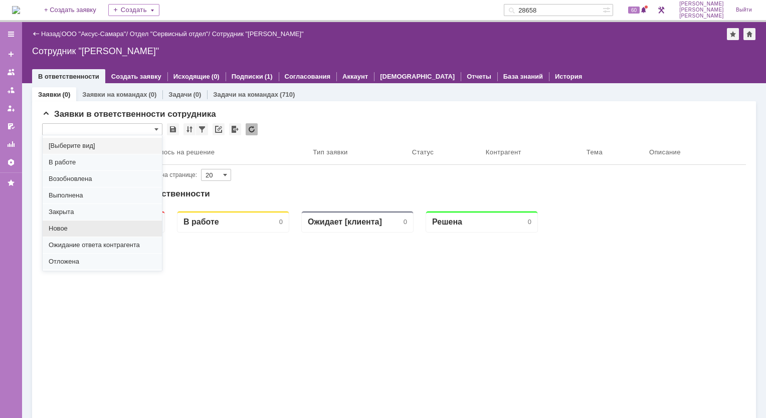
click at [68, 230] on span "Новое" at bounding box center [102, 229] width 107 height 8
type input "Новое"
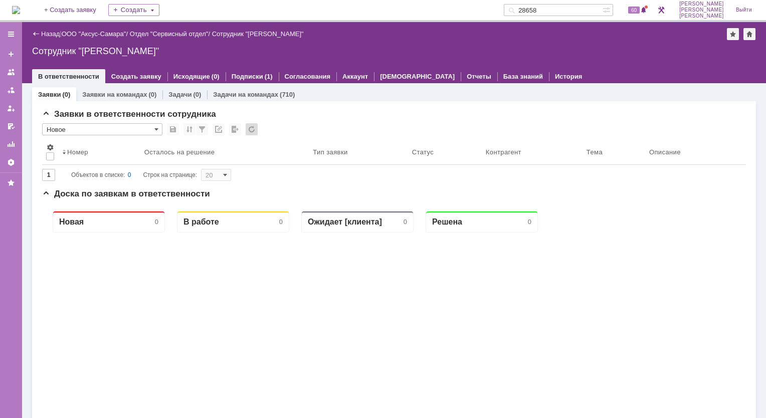
type input "100"
type input "Новое"
click at [20, 13] on img at bounding box center [16, 10] width 8 height 8
click at [116, 97] on link "Заявки на командах" at bounding box center [114, 95] width 65 height 8
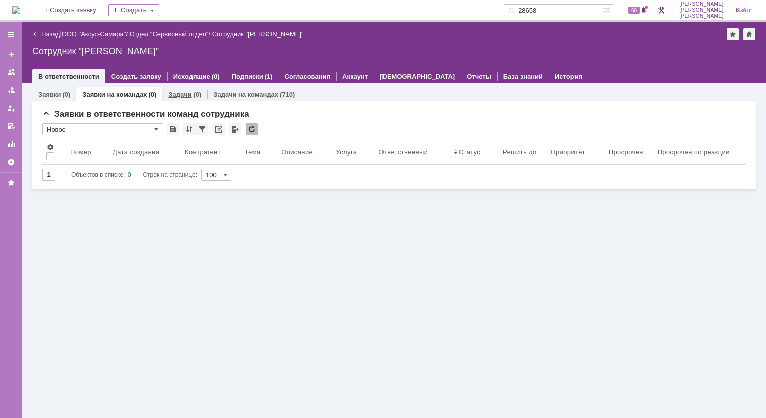
click at [184, 95] on link "Задачи" at bounding box center [179, 95] width 23 height 8
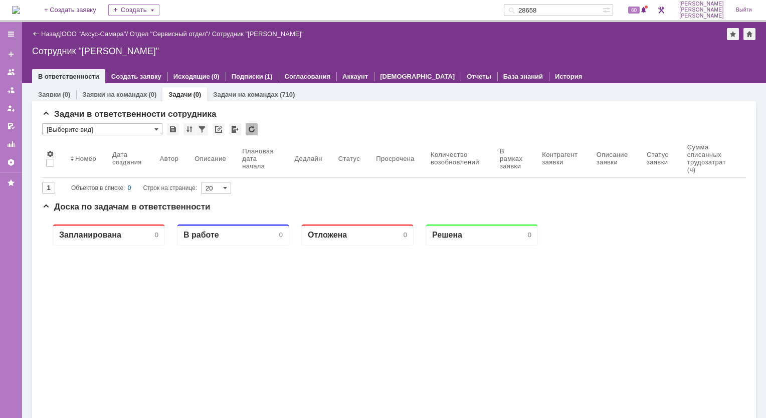
click at [245, 101] on div "Задачи в ответственности сотрудника * [Выберите вид] Результаты поиска: Изменит…" at bounding box center [394, 363] width 724 height 525
click at [247, 95] on link "Задачи на командах" at bounding box center [245, 95] width 65 height 8
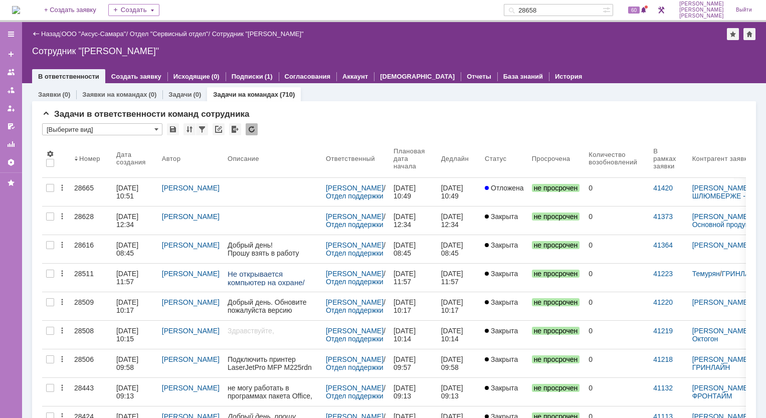
click at [74, 61] on div "Назад | ООО "Аксус-Самара" / Отдел "Сервисный отдел" / Сотрудник "Лонская Ларис…" at bounding box center [394, 52] width 744 height 61
click at [249, 35] on div "Сотрудник "[PERSON_NAME]"" at bounding box center [258, 34] width 92 height 8
click at [241, 35] on div "Сотрудник "[PERSON_NAME]"" at bounding box center [258, 34] width 92 height 8
drag, startPoint x: 30, startPoint y: 11, endPoint x: 34, endPoint y: 15, distance: 5.7
click at [20, 12] on img at bounding box center [16, 10] width 8 height 8
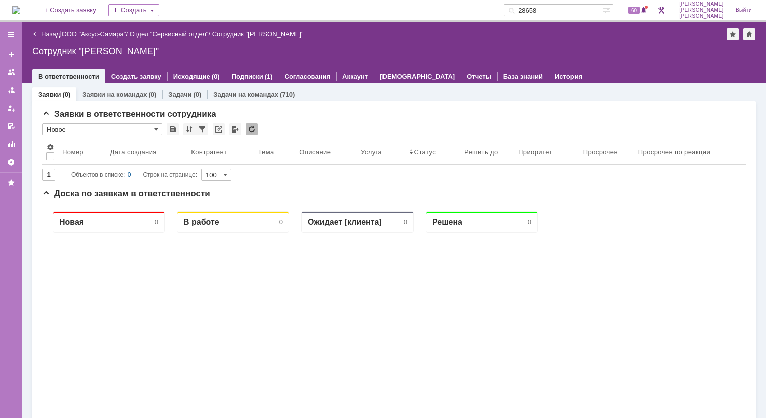
click at [90, 31] on link "ООО "Аксус-Самара"" at bounding box center [94, 34] width 65 height 8
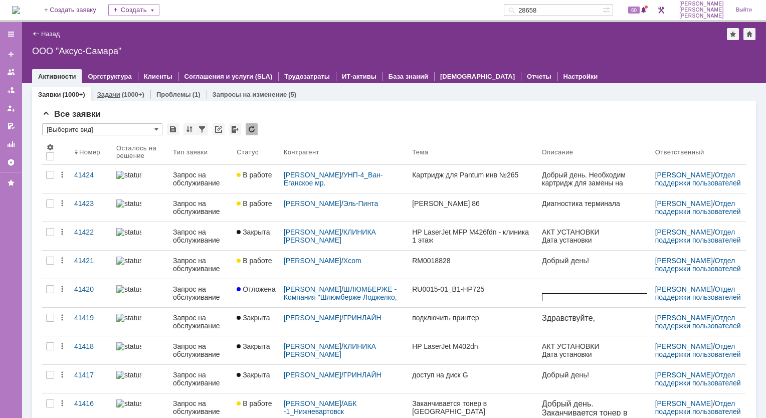
click at [120, 95] on div "Задачи (1000+)" at bounding box center [120, 94] width 47 height 7
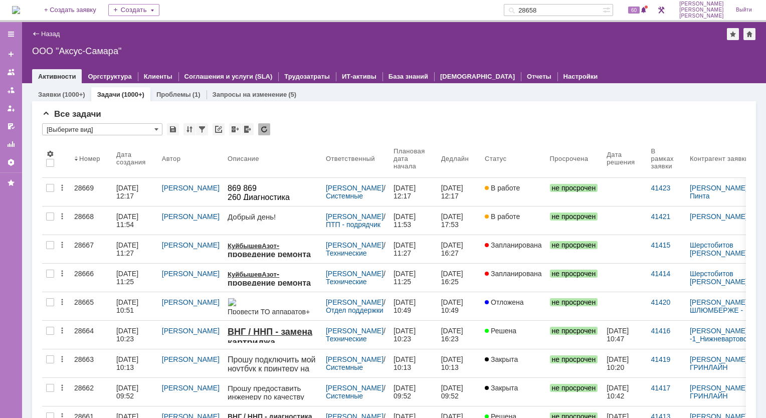
click at [20, 13] on img at bounding box center [16, 10] width 8 height 8
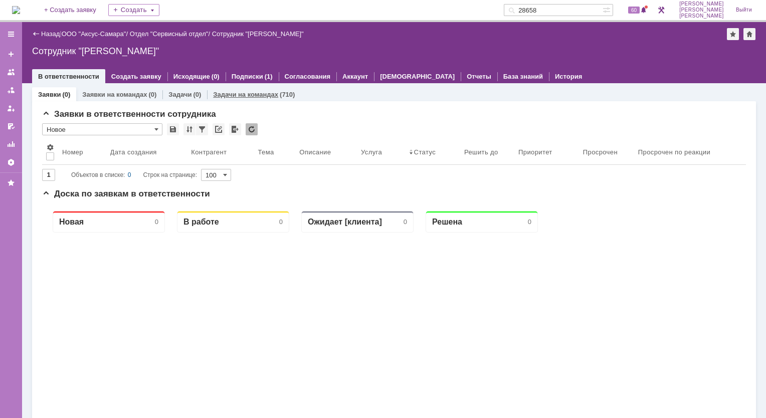
click at [246, 94] on link "Задачи на командах" at bounding box center [245, 95] width 65 height 8
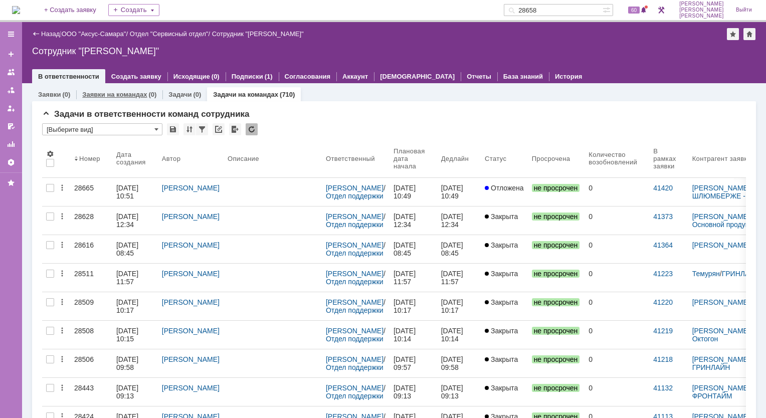
click at [94, 95] on link "Заявки на командах" at bounding box center [114, 95] width 65 height 8
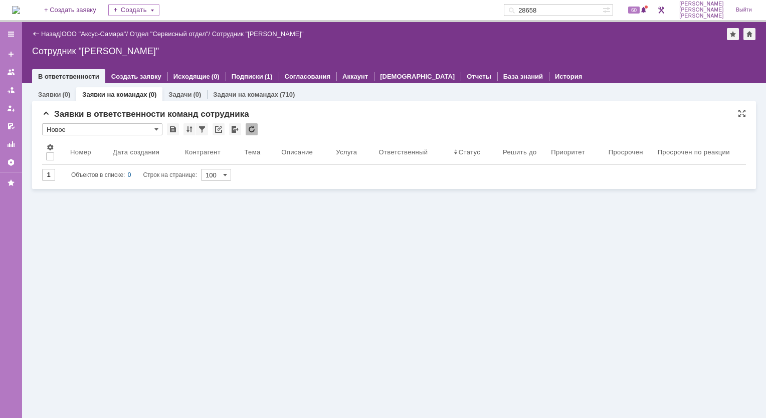
click at [153, 128] on input "Новое" at bounding box center [102, 129] width 120 height 12
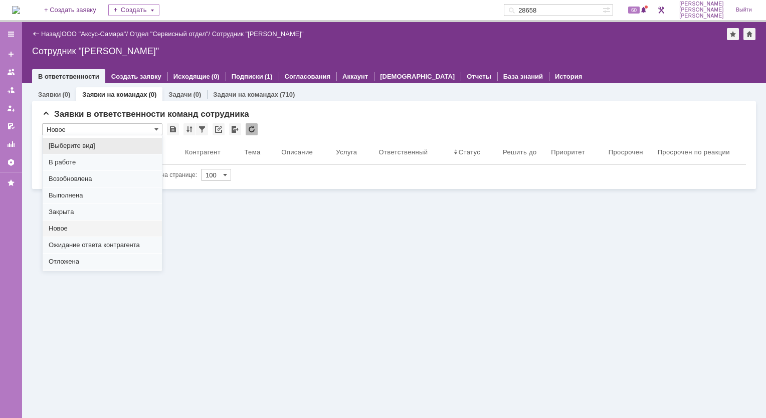
click at [71, 146] on span "[Выберите вид]" at bounding box center [102, 146] width 107 height 8
type input "[Выберите вид]"
type input "20"
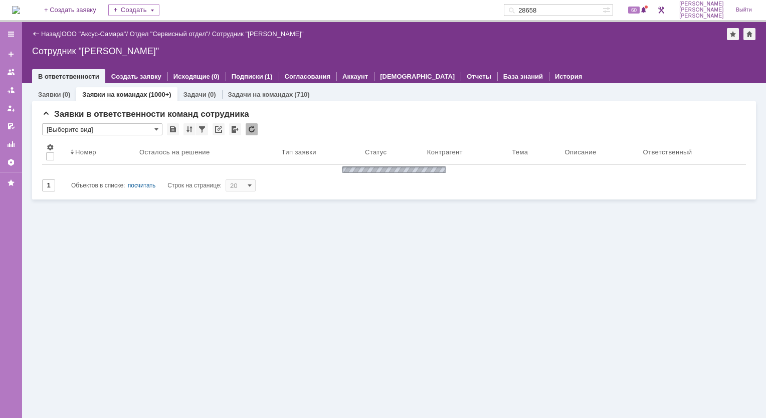
type input "[Выберите вид]"
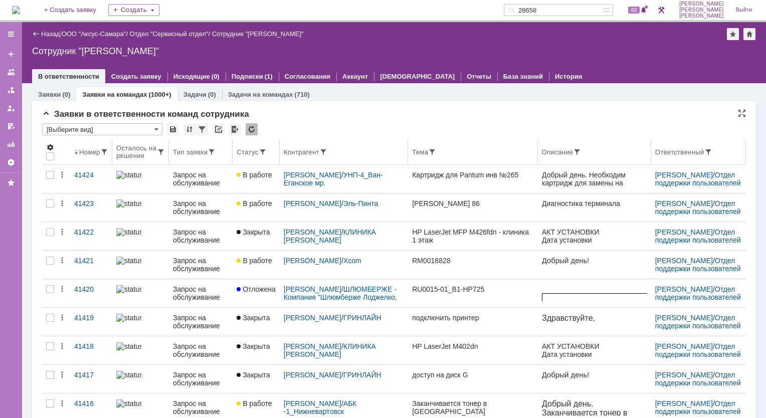
click at [50, 146] on span at bounding box center [50, 147] width 8 height 8
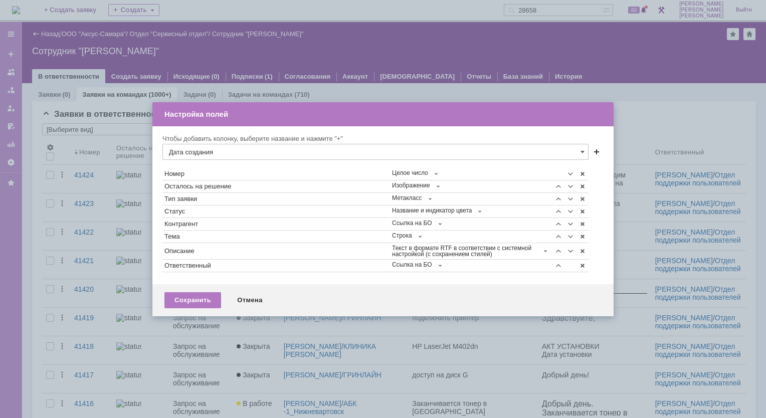
click at [593, 150] on span at bounding box center [596, 153] width 8 height 8
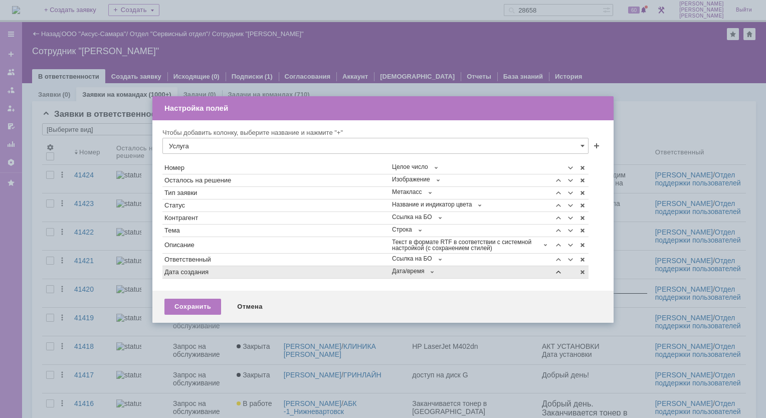
click at [557, 272] on span at bounding box center [558, 272] width 8 height 8
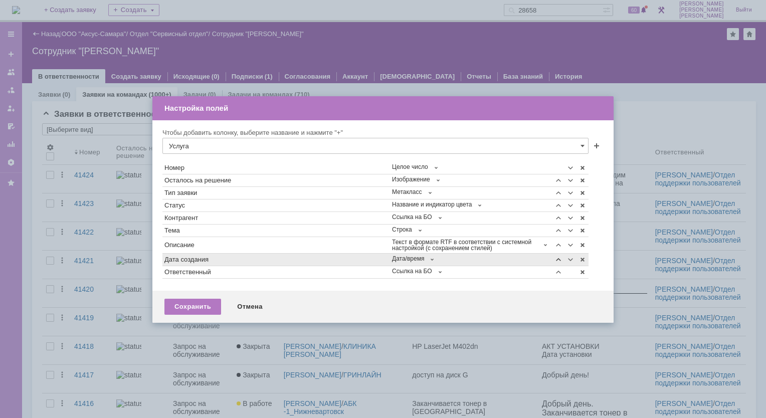
click at [559, 261] on span at bounding box center [558, 260] width 8 height 8
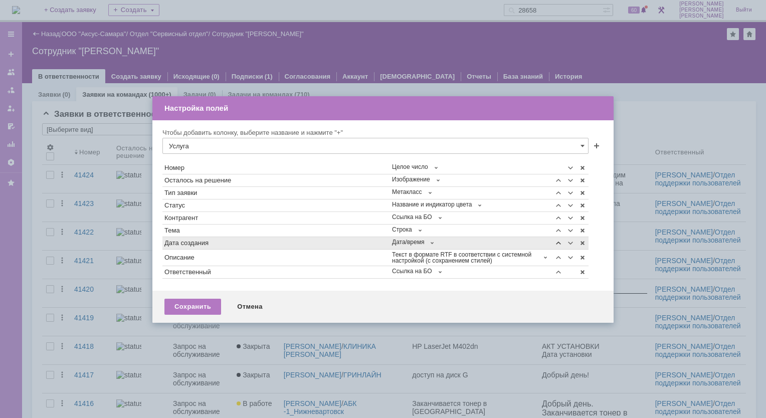
click at [557, 241] on span at bounding box center [558, 243] width 8 height 8
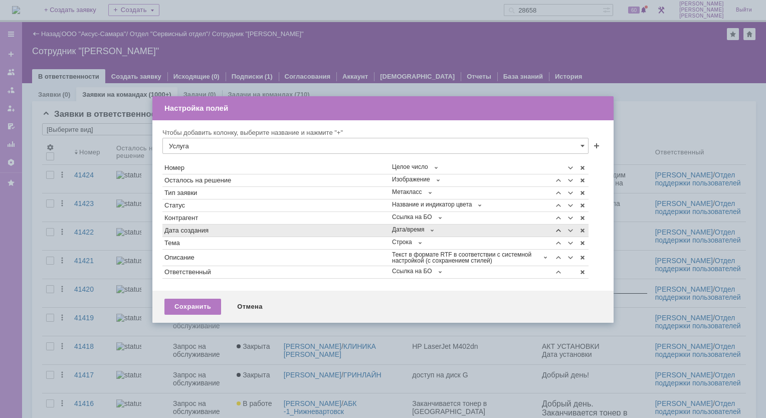
click at [557, 230] on span at bounding box center [558, 231] width 8 height 8
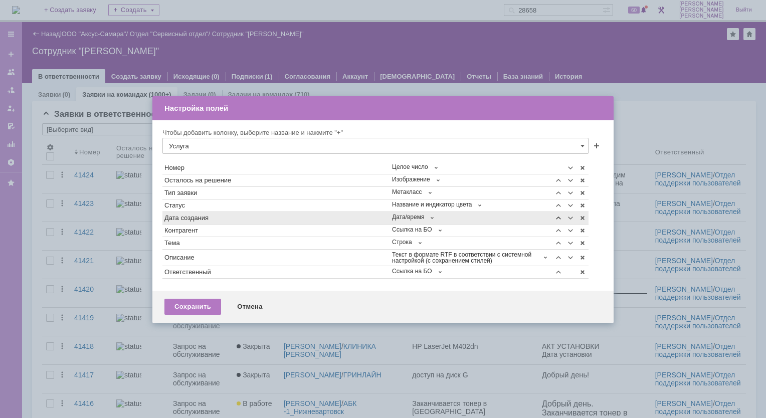
click at [557, 220] on span at bounding box center [558, 218] width 8 height 8
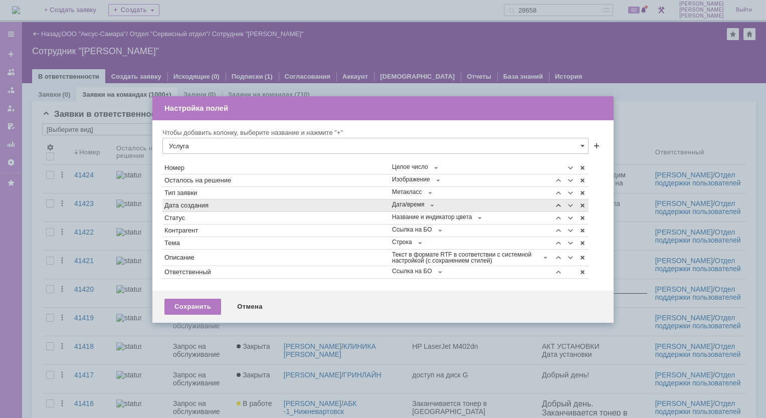
click at [556, 208] on span at bounding box center [558, 206] width 8 height 8
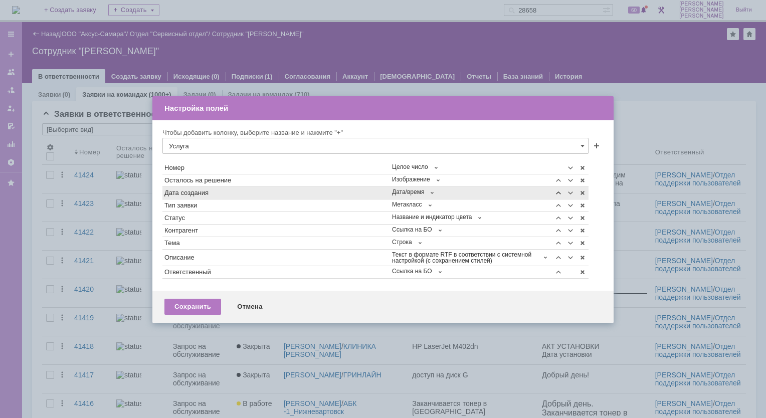
click at [557, 194] on span at bounding box center [558, 193] width 8 height 8
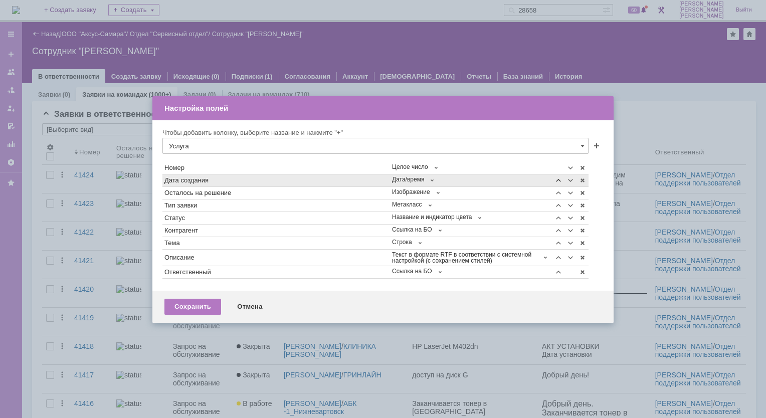
click at [557, 179] on span at bounding box center [558, 180] width 8 height 8
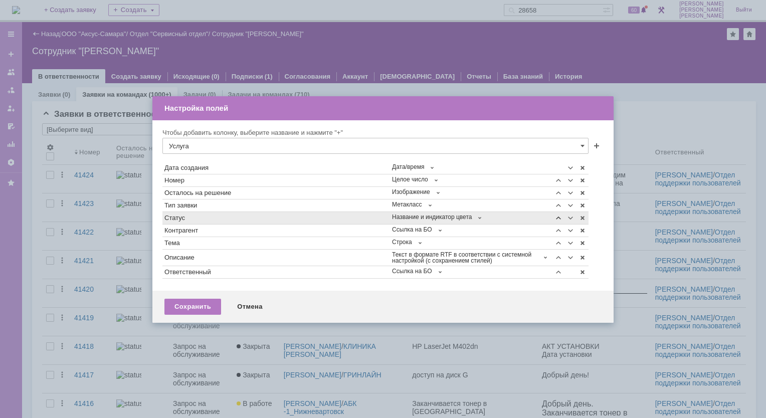
click at [557, 217] on span at bounding box center [558, 218] width 8 height 8
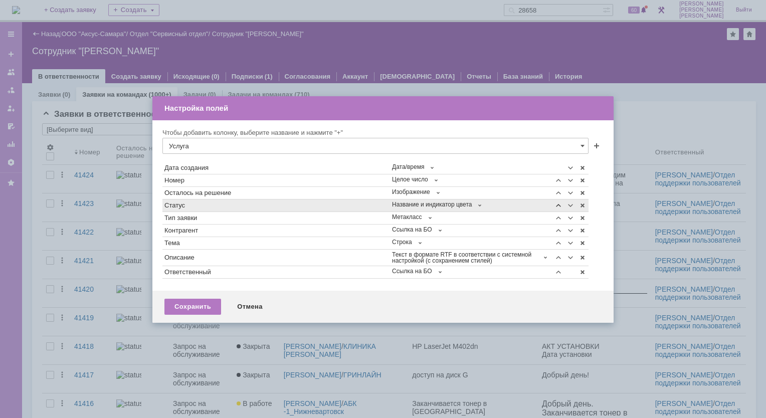
click at [560, 205] on span at bounding box center [558, 206] width 8 height 8
click at [595, 144] on span at bounding box center [596, 147] width 8 height 8
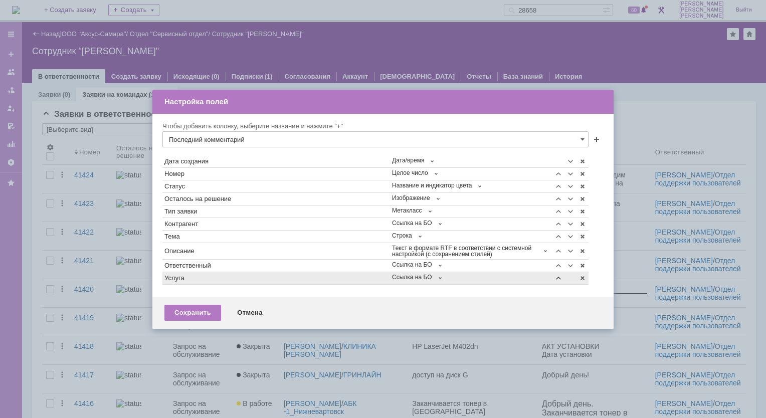
click at [559, 278] on span at bounding box center [558, 278] width 8 height 8
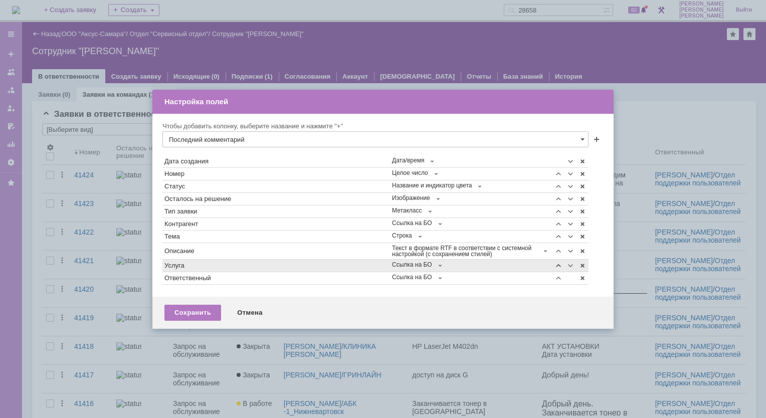
click at [559, 268] on span at bounding box center [558, 266] width 8 height 8
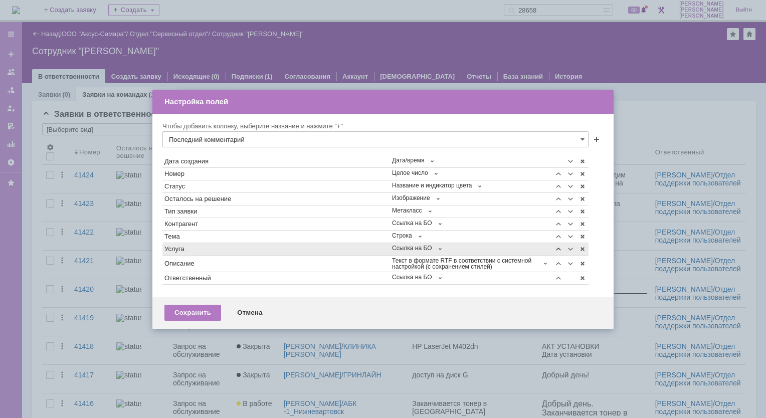
click at [558, 250] on span at bounding box center [558, 249] width 8 height 8
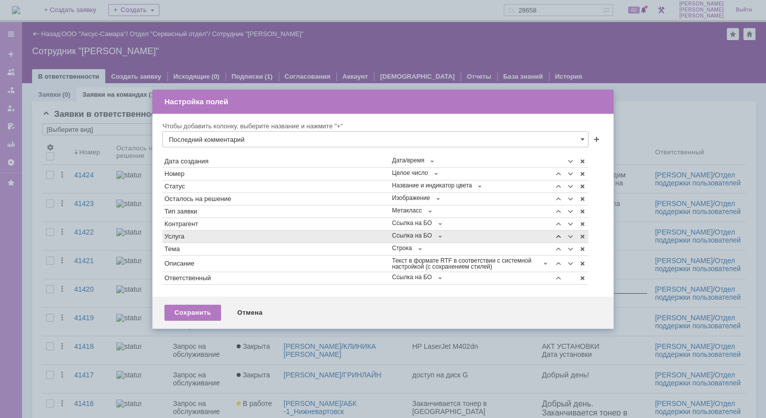
click at [558, 237] on span at bounding box center [558, 237] width 8 height 8
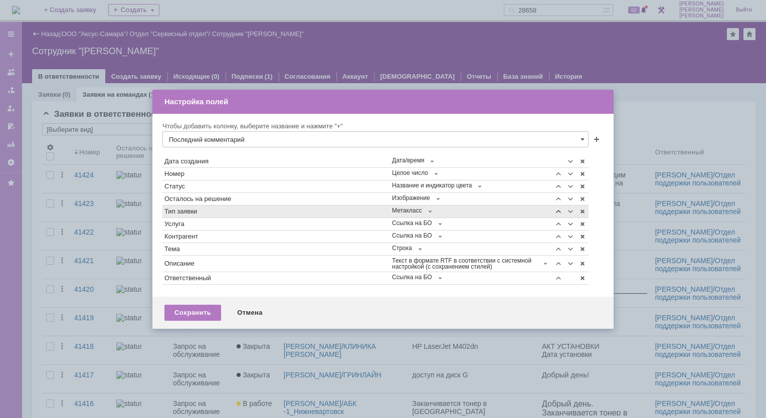
click at [558, 213] on span at bounding box center [558, 212] width 8 height 8
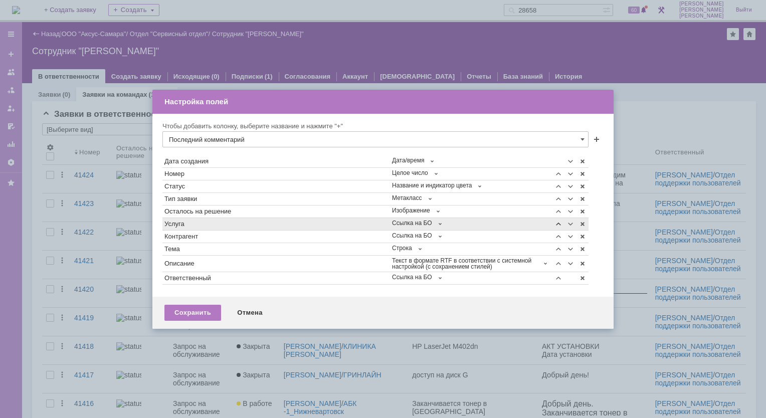
click at [557, 224] on span at bounding box center [558, 224] width 8 height 8
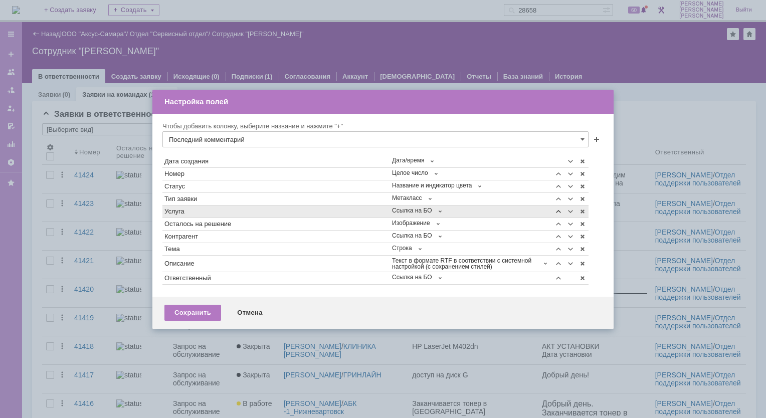
click at [559, 210] on span at bounding box center [558, 212] width 8 height 8
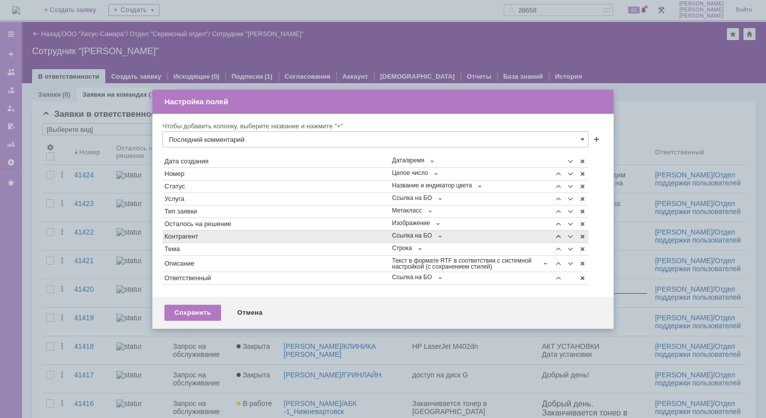
click at [559, 237] on span at bounding box center [558, 237] width 8 height 8
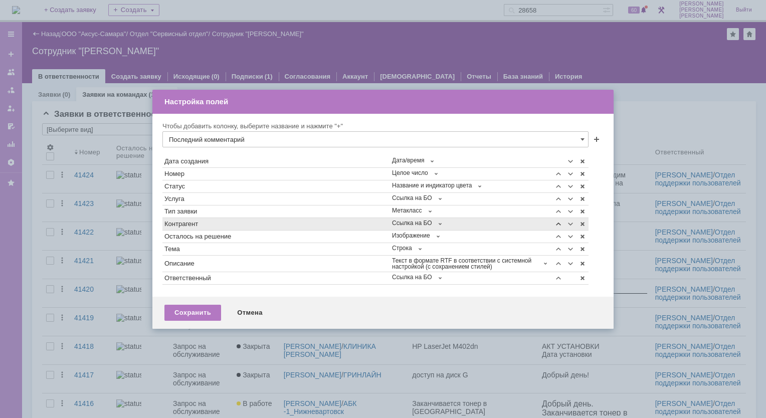
click at [559, 224] on span at bounding box center [558, 224] width 8 height 8
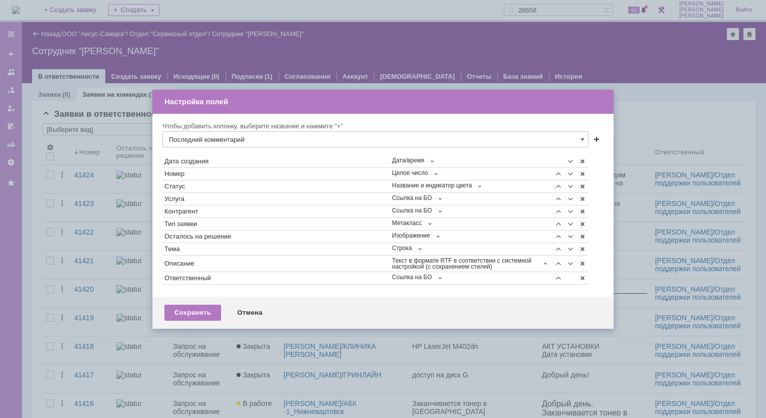
click at [597, 136] on span at bounding box center [596, 140] width 8 height 8
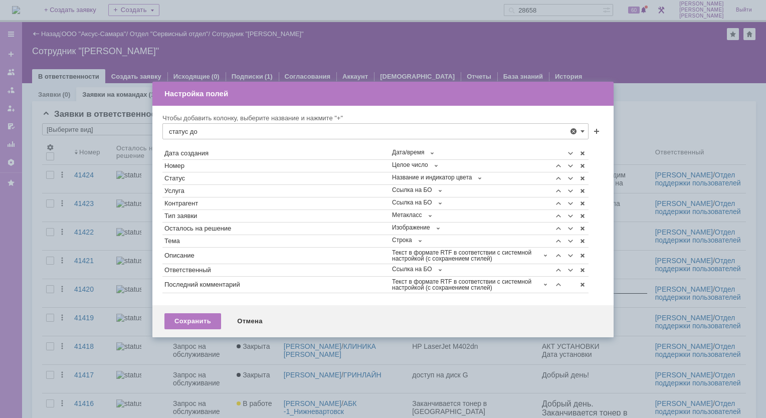
click at [217, 153] on div "статус до" at bounding box center [376, 154] width 423 height 8
click at [593, 131] on span at bounding box center [596, 132] width 8 height 8
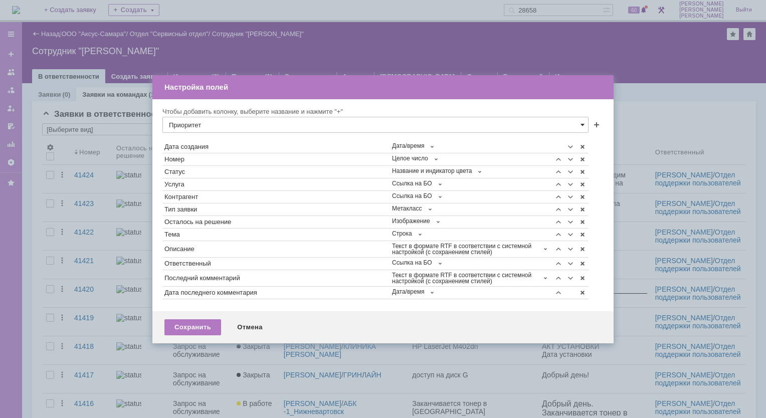
click at [581, 124] on span at bounding box center [582, 125] width 4 height 8
click at [247, 226] on span "Статусы связанных задач" at bounding box center [375, 227] width 413 height 8
click at [594, 123] on span at bounding box center [596, 126] width 8 height 8
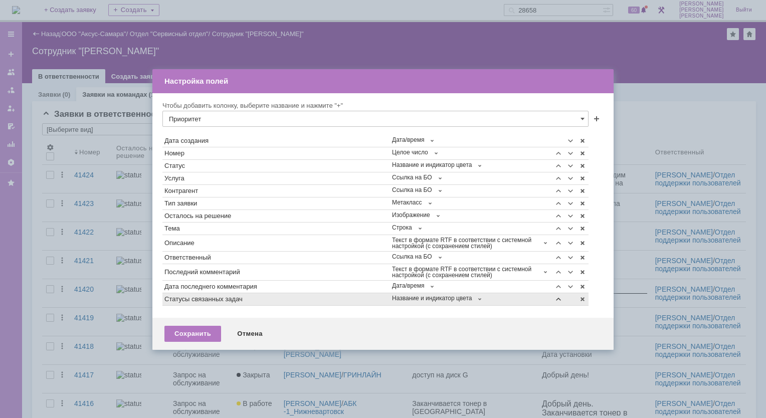
click at [559, 298] on span at bounding box center [558, 299] width 8 height 8
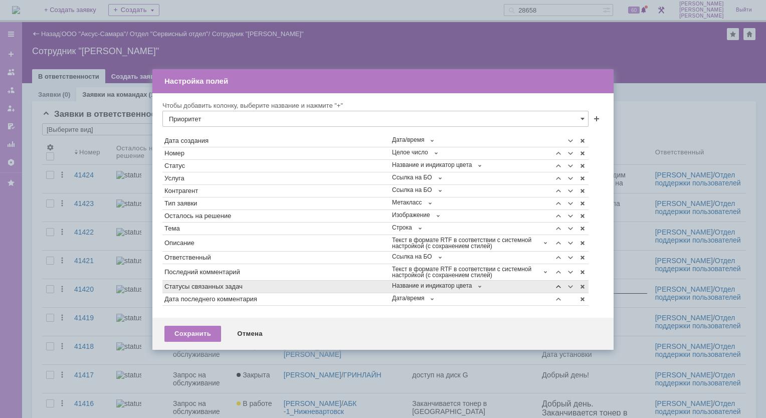
click at [558, 286] on span at bounding box center [558, 287] width 8 height 8
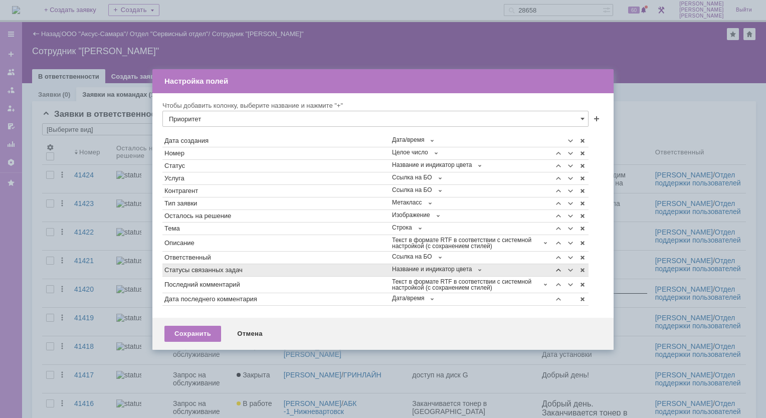
click at [559, 273] on span at bounding box center [558, 270] width 8 height 8
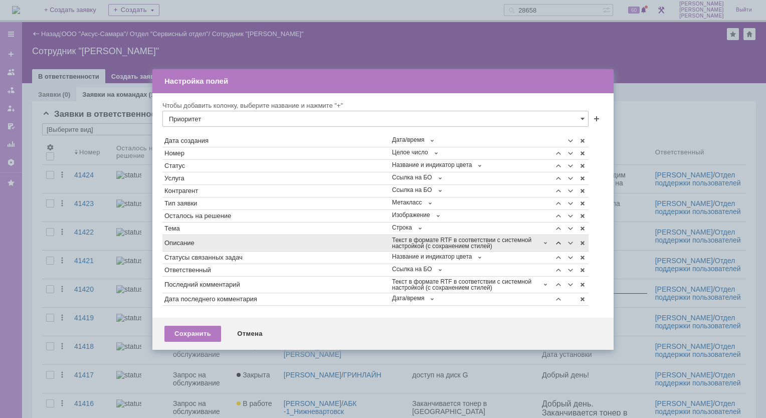
click at [560, 242] on span at bounding box center [558, 243] width 8 height 8
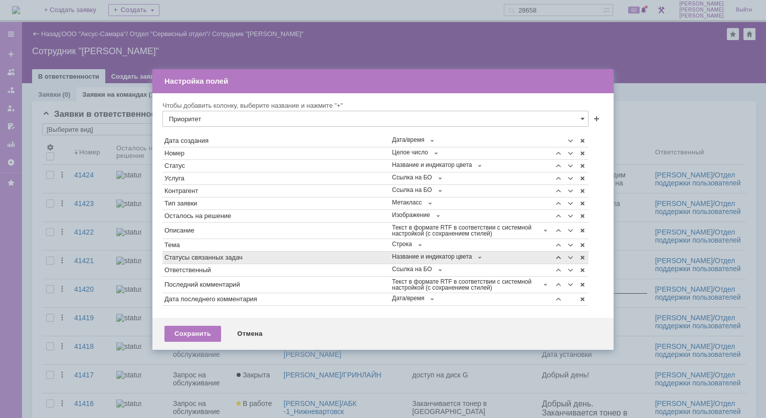
click at [557, 255] on span at bounding box center [558, 258] width 8 height 8
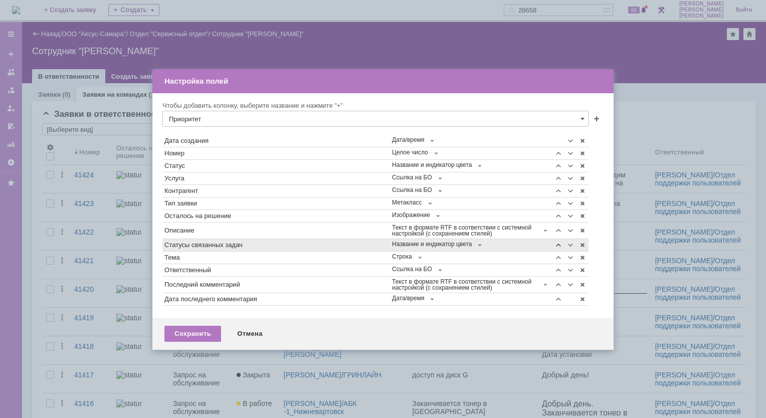
click at [558, 243] on span at bounding box center [558, 245] width 8 height 8
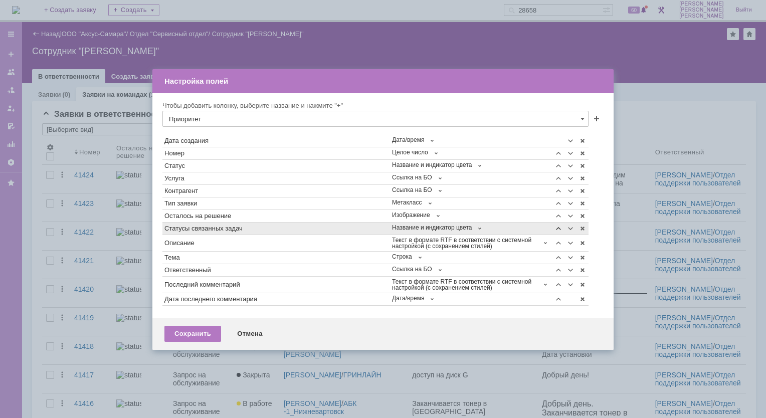
click at [559, 229] on span at bounding box center [558, 229] width 8 height 8
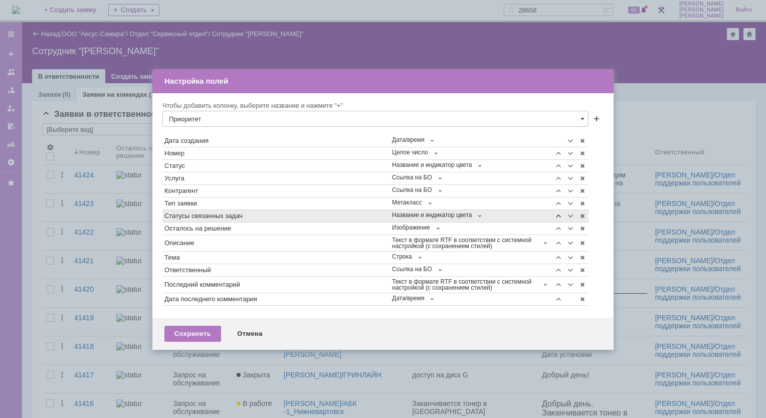
click at [559, 215] on span at bounding box center [558, 216] width 8 height 8
click at [582, 216] on span at bounding box center [582, 216] width 8 height 8
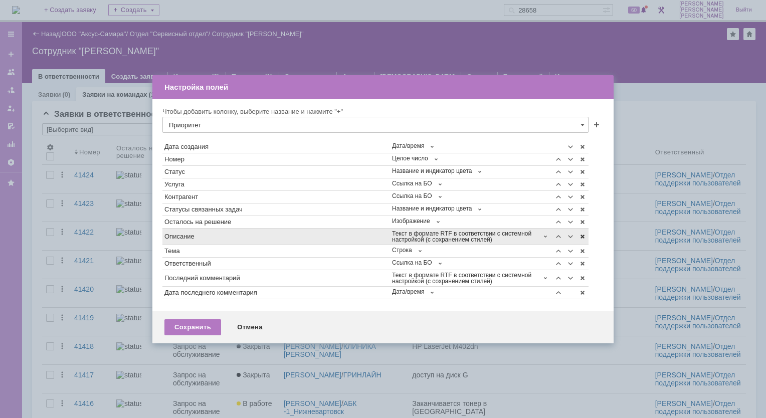
scroll to position [0, 0]
click at [581, 236] on span at bounding box center [582, 237] width 8 height 8
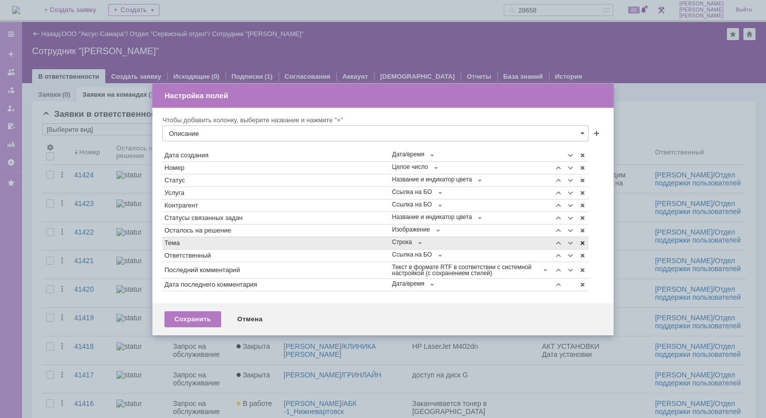
click at [583, 243] on span at bounding box center [582, 243] width 8 height 8
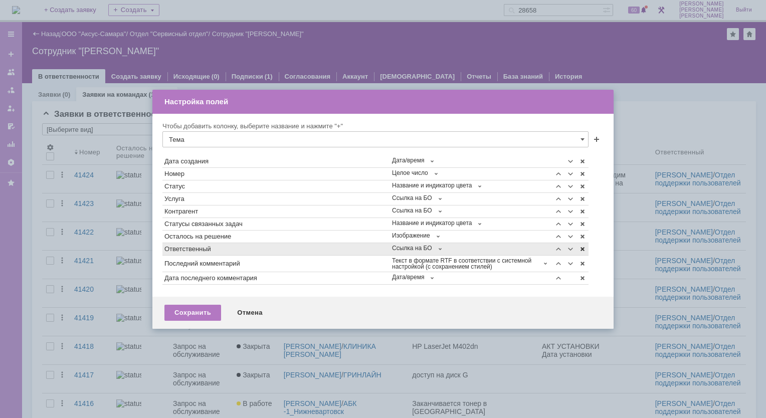
click at [582, 247] on span at bounding box center [582, 249] width 8 height 8
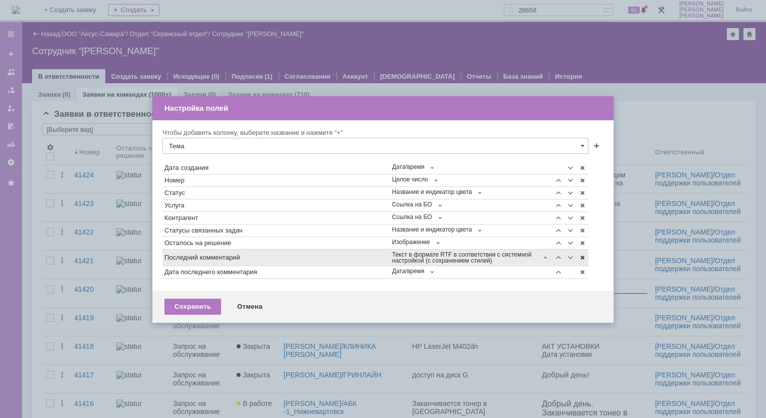
click at [579, 256] on span at bounding box center [582, 258] width 8 height 8
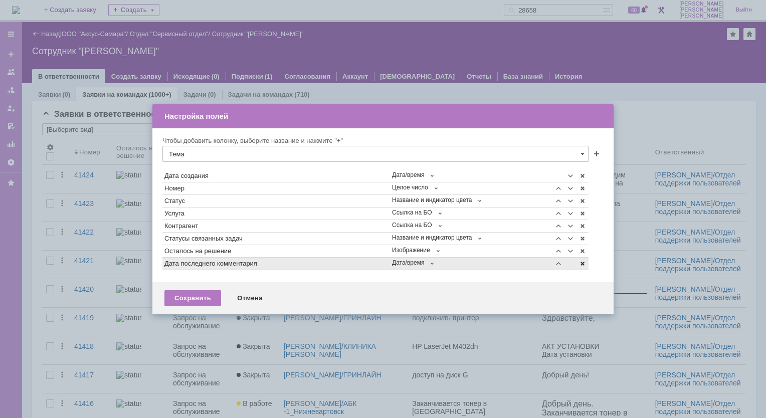
click at [579, 266] on span at bounding box center [582, 264] width 8 height 8
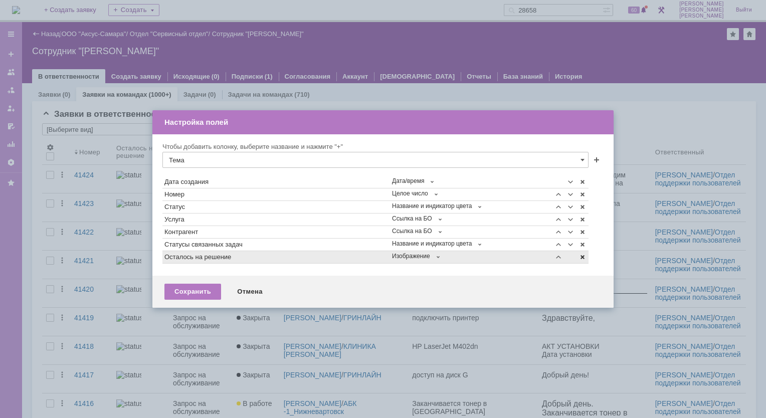
click at [581, 256] on span at bounding box center [582, 257] width 8 height 8
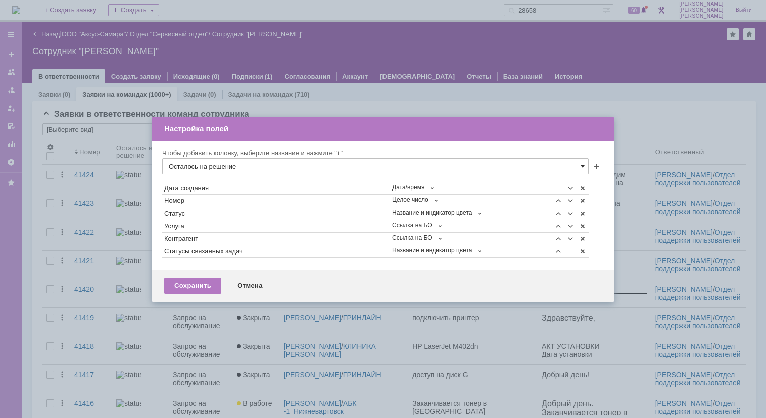
click at [582, 166] on span at bounding box center [582, 166] width 4 height 8
click at [198, 299] on span "Решить до" at bounding box center [375, 301] width 413 height 8
click at [601, 168] on div "Чтобы добавить колонку, выберите название и нажмите "+" Решить до" at bounding box center [382, 162] width 441 height 26
click at [595, 168] on span at bounding box center [596, 167] width 8 height 8
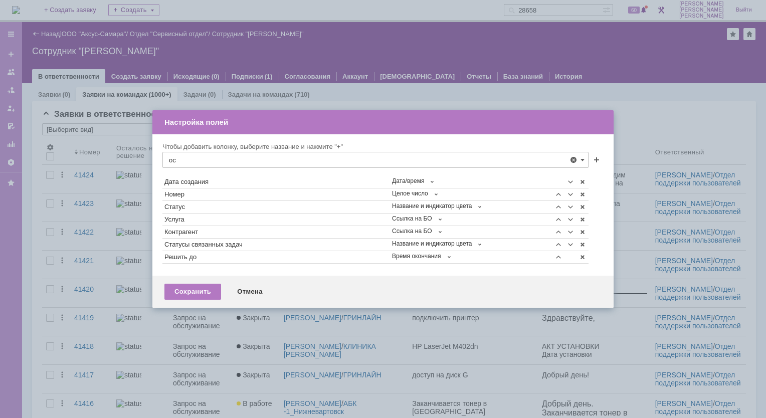
click at [239, 196] on span "Осталось на решение" at bounding box center [375, 200] width 413 height 8
click at [597, 159] on span at bounding box center [596, 161] width 8 height 8
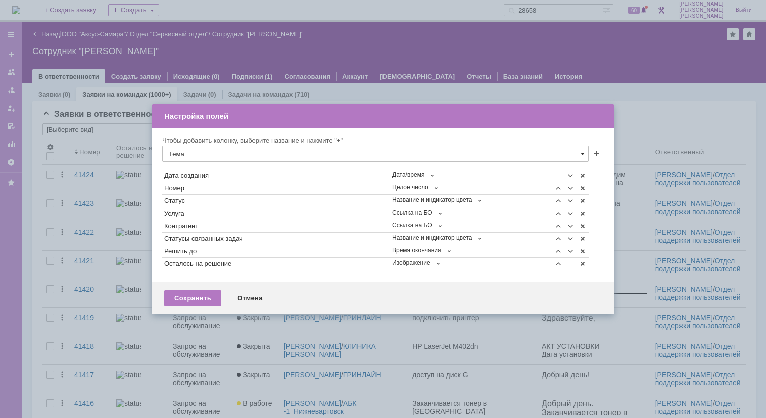
click at [582, 152] on span at bounding box center [582, 154] width 4 height 8
click at [218, 152] on input "Тема" at bounding box center [375, 154] width 426 height 16
click at [209, 153] on input "в рамках" at bounding box center [375, 154] width 426 height 16
click at [339, 300] on div "Сохранить Отмена" at bounding box center [382, 298] width 461 height 32
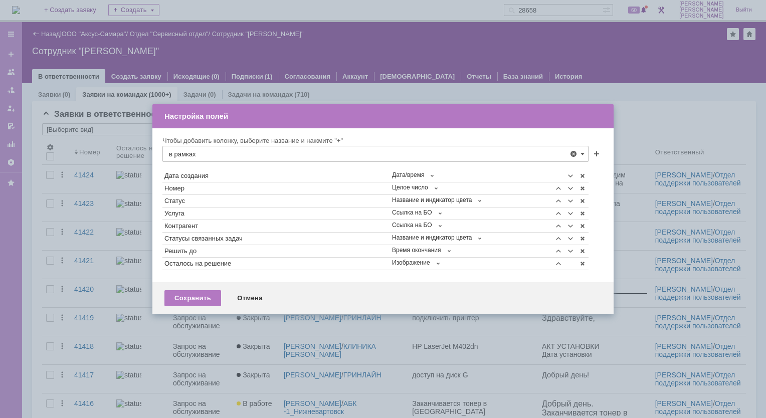
type input "Тема"
click at [189, 297] on div "Сохранить" at bounding box center [192, 298] width 57 height 16
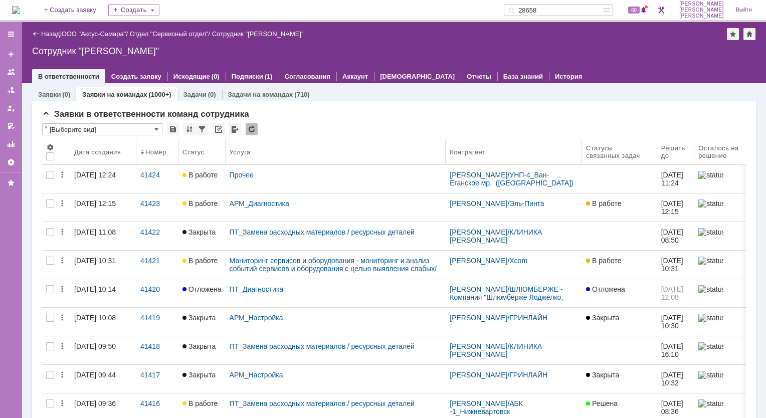
drag, startPoint x: 120, startPoint y: 145, endPoint x: 136, endPoint y: 147, distance: 16.2
click at [136, 147] on body "Идет загрузка, пожалуйста, подождите. На домашнюю + Создать заявку Создать 2865…" at bounding box center [383, 209] width 766 height 418
click at [178, 149] on body "Идет загрузка, пожалуйста, подождите. На домашнюю + Создать заявку Создать 2865…" at bounding box center [383, 209] width 766 height 418
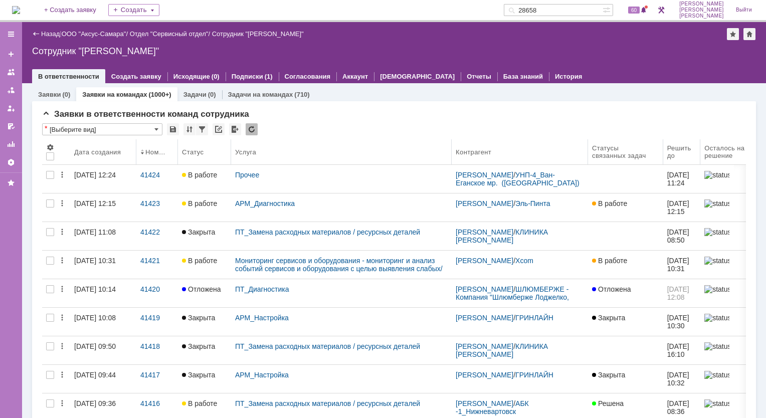
drag, startPoint x: 224, startPoint y: 148, endPoint x: 231, endPoint y: 149, distance: 7.2
click at [231, 149] on body "Идет загрузка, пожалуйста, подождите. На домашнюю + Создать заявку Создать 2865…" at bounding box center [383, 209] width 766 height 418
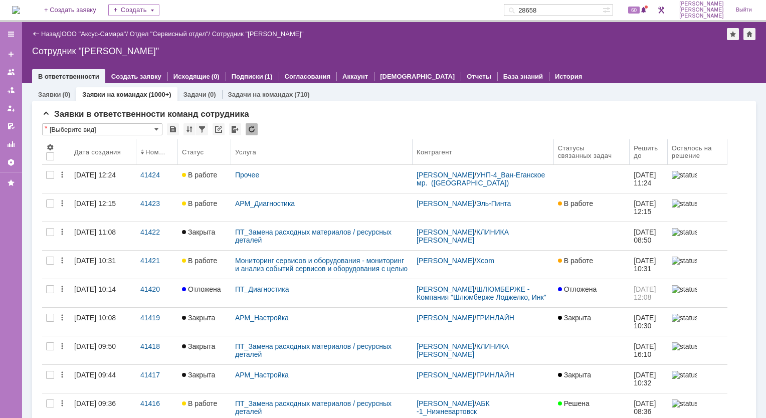
drag, startPoint x: 444, startPoint y: 146, endPoint x: 413, endPoint y: 159, distance: 33.7
click at [413, 159] on body "Идет загрузка, пожалуйста, подождите. На домашнюю + Создать заявку Создать 2865…" at bounding box center [383, 209] width 766 height 418
click at [171, 128] on div at bounding box center [173, 129] width 12 height 12
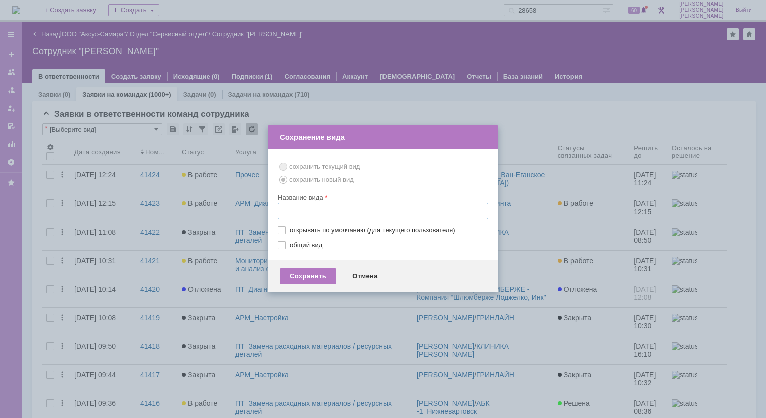
click at [291, 210] on input "text" at bounding box center [383, 211] width 211 height 16
type input "мои заявки"
click at [290, 245] on label "общий вид" at bounding box center [388, 245] width 196 height 8
checkbox input "true"
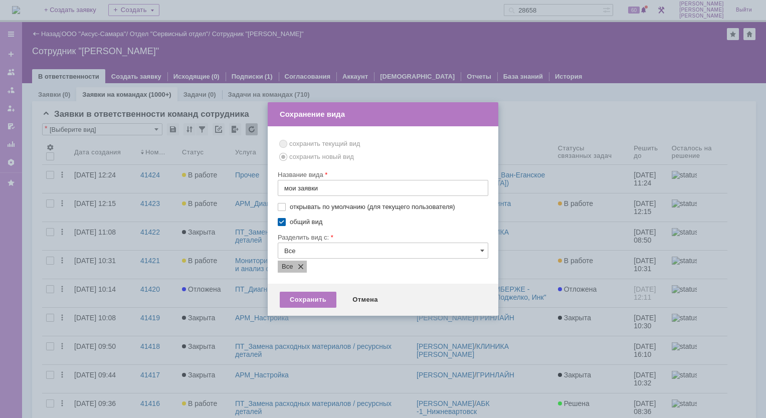
click at [302, 265] on span at bounding box center [299, 267] width 12 height 8
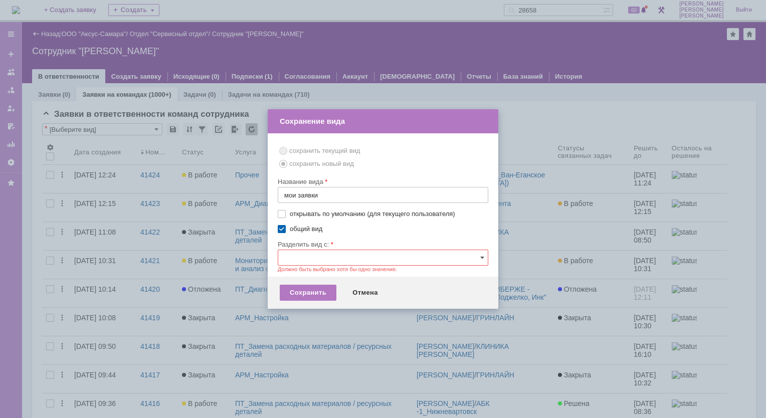
click at [290, 228] on label "общий вид" at bounding box center [388, 229] width 196 height 8
checkbox input "false"
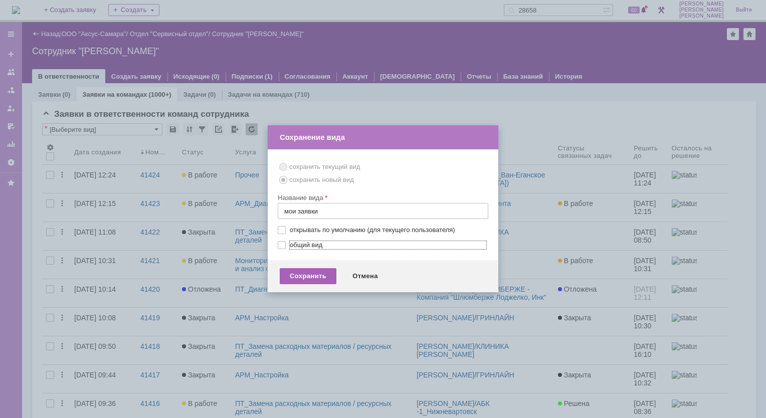
click at [311, 278] on div "Сохранить" at bounding box center [308, 276] width 57 height 16
type input "мои заявки"
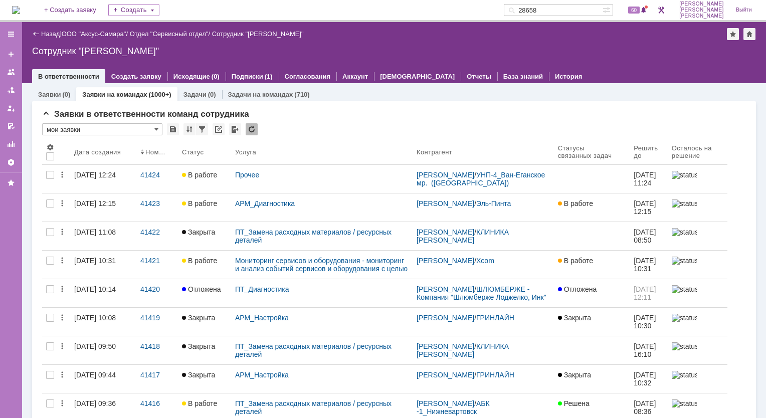
click at [20, 11] on img at bounding box center [16, 10] width 8 height 8
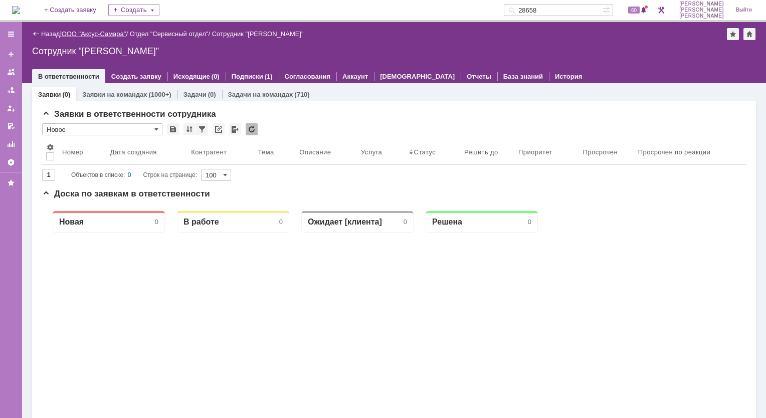
click at [97, 33] on link "ООО "Аксус-Самара"" at bounding box center [94, 34] width 65 height 8
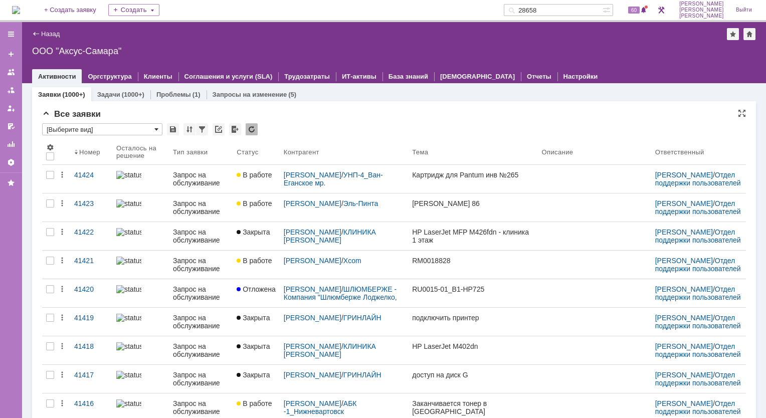
click at [156, 130] on span at bounding box center [156, 129] width 4 height 8
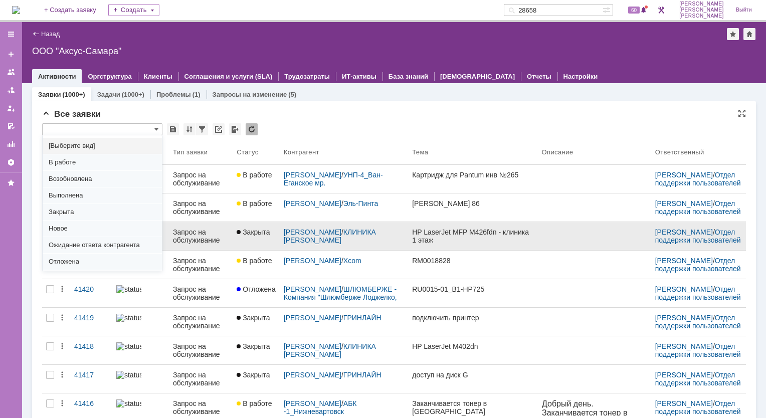
click at [76, 226] on span "Новое" at bounding box center [102, 229] width 107 height 8
type input "Новое"
type input "100"
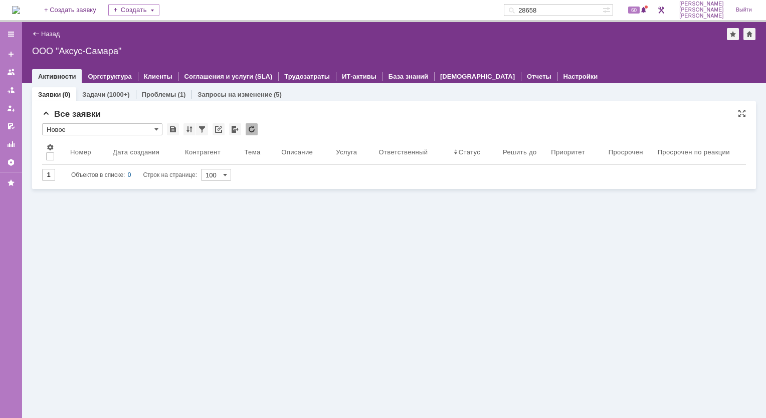
type input "Новое"
click at [20, 10] on img at bounding box center [16, 10] width 8 height 8
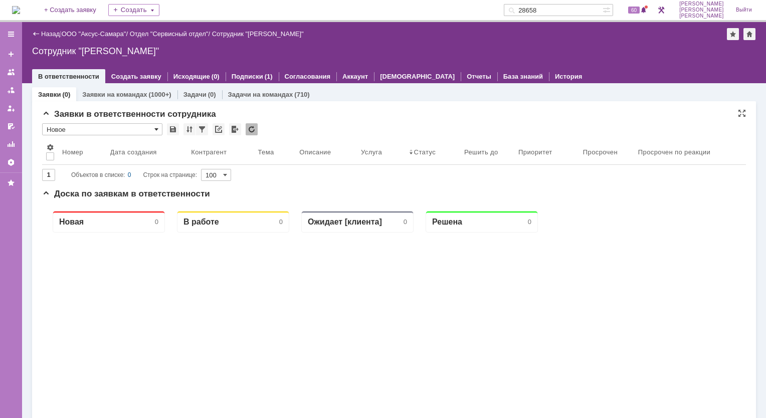
click at [155, 129] on span at bounding box center [156, 129] width 4 height 8
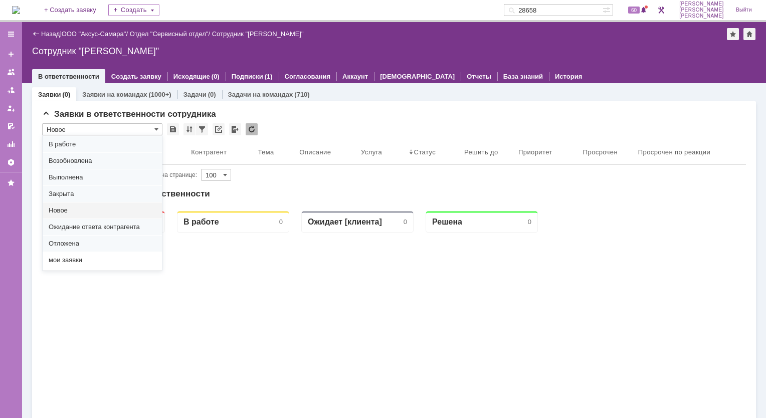
scroll to position [26, 0]
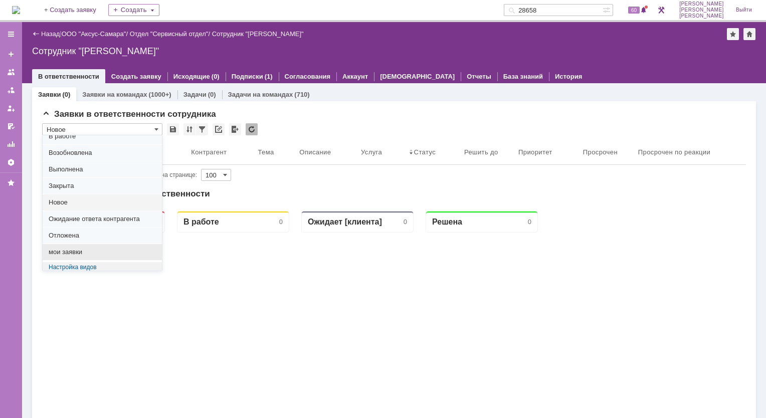
click at [76, 252] on span "мои заявки" at bounding box center [102, 252] width 107 height 8
type input "мои заявки"
type input "20"
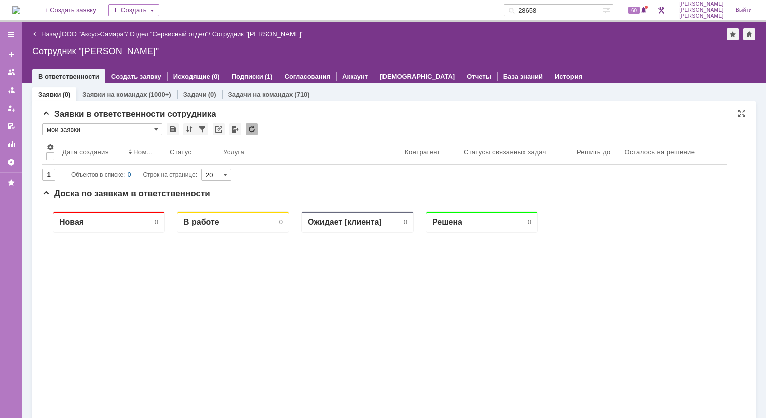
click at [158, 128] on input "мои заявки" at bounding box center [102, 129] width 120 height 12
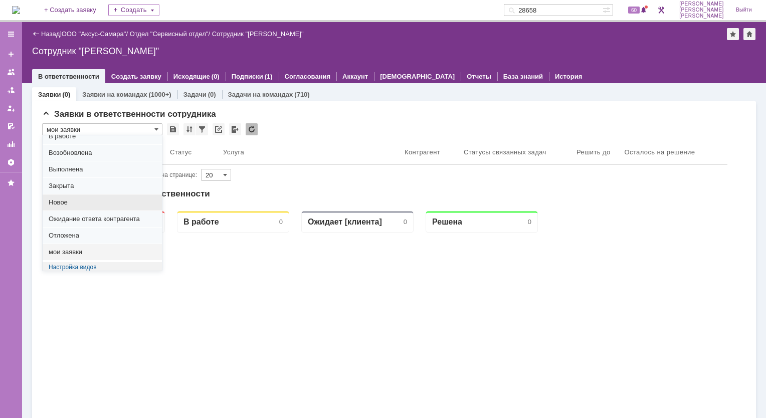
click at [74, 204] on span "Новое" at bounding box center [102, 202] width 107 height 8
type input "Новое"
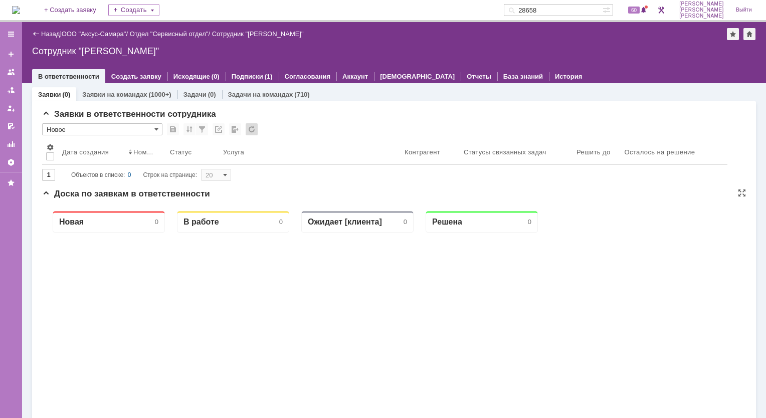
type input "100"
click at [155, 131] on span at bounding box center [156, 129] width 4 height 8
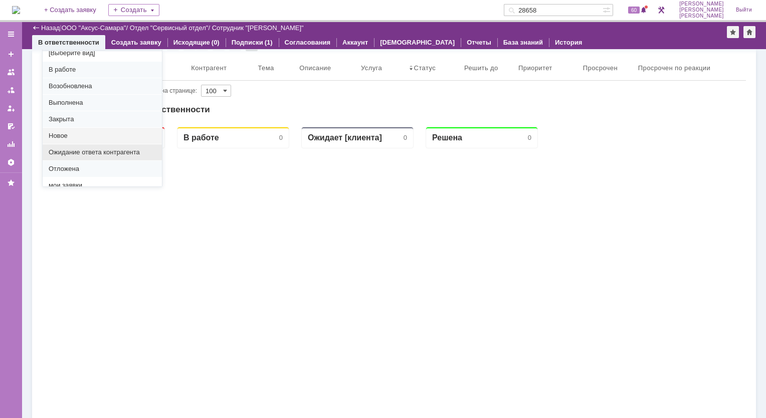
scroll to position [0, 0]
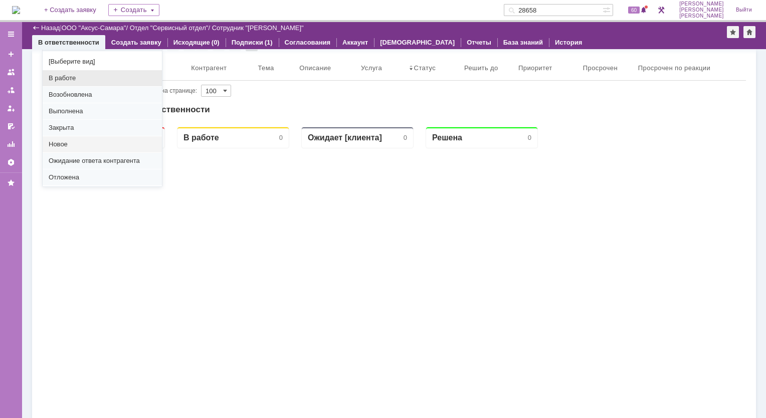
click at [90, 77] on span "В работе" at bounding box center [102, 78] width 107 height 8
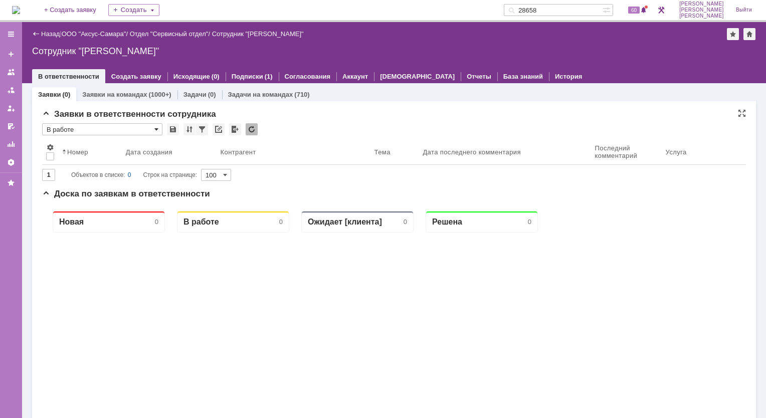
click at [157, 129] on span at bounding box center [156, 129] width 4 height 8
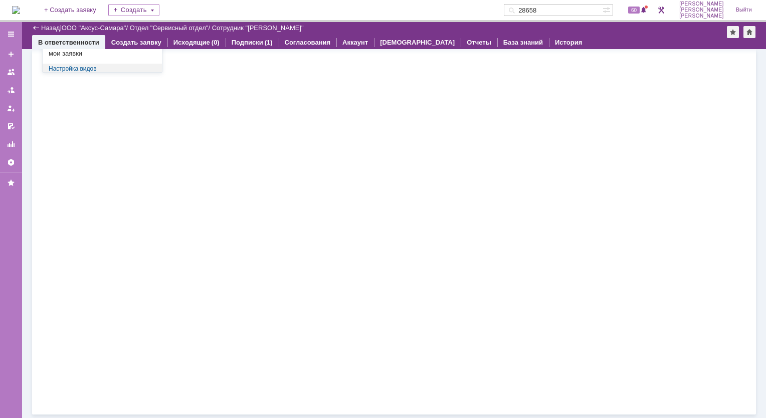
scroll to position [14, 0]
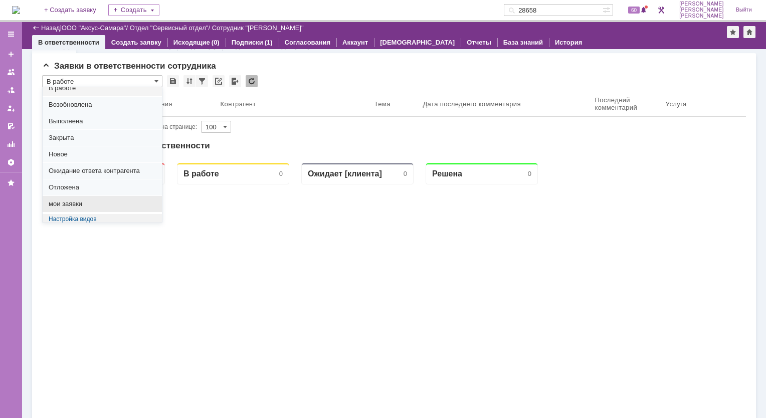
click at [84, 205] on span "мои заявки" at bounding box center [102, 204] width 107 height 8
type input "мои заявки"
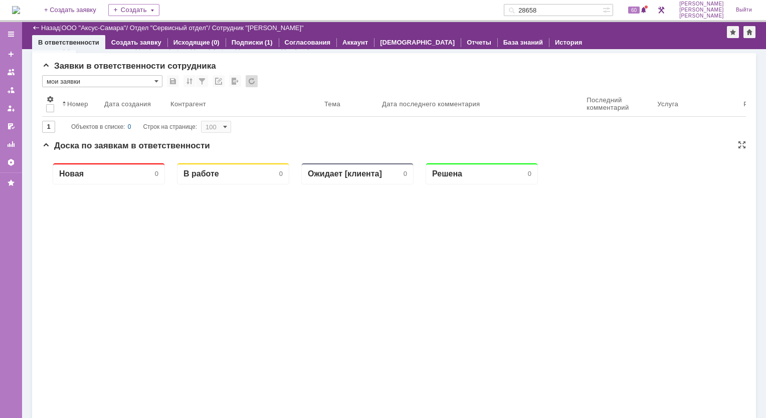
type input "20"
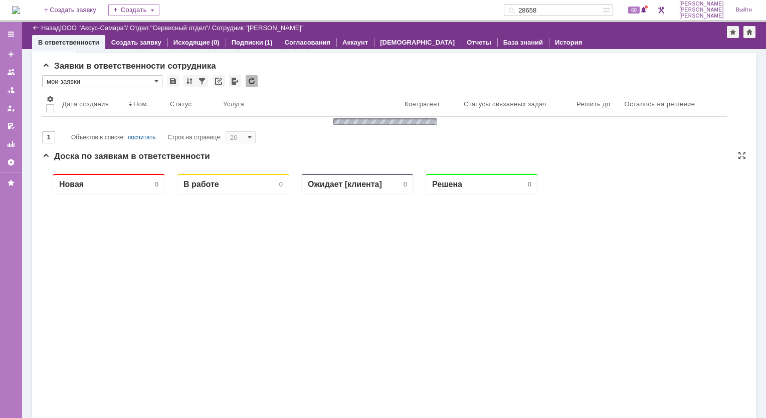
type input "мои заявки"
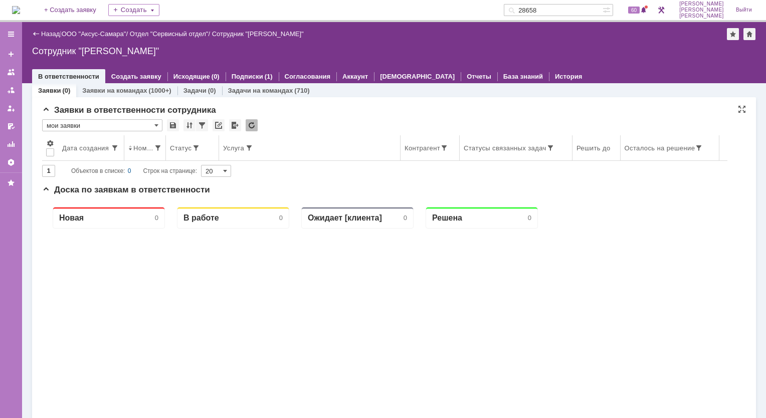
scroll to position [0, 0]
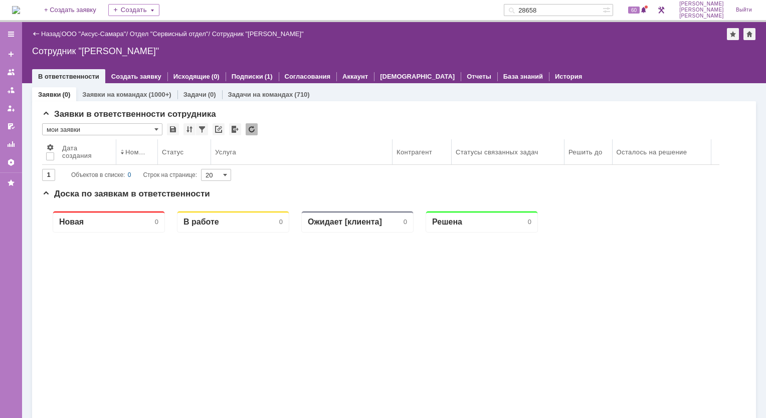
drag, startPoint x: 122, startPoint y: 155, endPoint x: 116, endPoint y: 156, distance: 6.0
click at [116, 156] on body "Идет загрузка, пожалуйста, подождите. На домашнюю + Создать заявку Создать 2865…" at bounding box center [383, 209] width 766 height 418
click at [160, 155] on body "Идет загрузка, пожалуйста, подождите. На домашнюю + Создать заявку Создать 2865…" at bounding box center [383, 209] width 766 height 418
drag, startPoint x: 213, startPoint y: 153, endPoint x: 224, endPoint y: 153, distance: 11.0
click at [224, 153] on th "Услуга" at bounding box center [303, 152] width 181 height 26
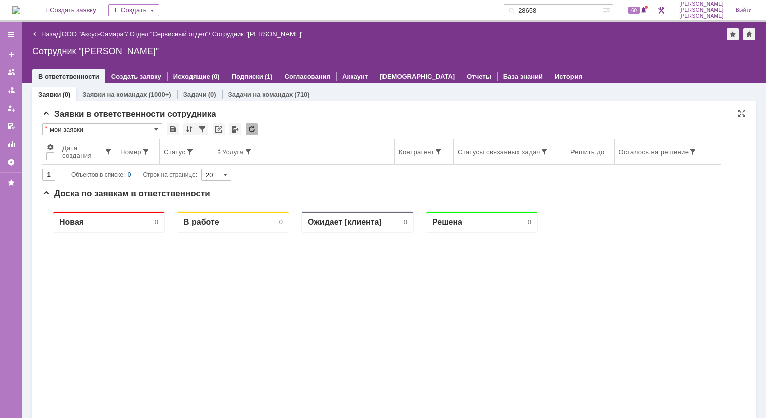
drag, startPoint x: 224, startPoint y: 153, endPoint x: 209, endPoint y: 155, distance: 15.1
click at [209, 155] on div "Статус" at bounding box center [186, 152] width 45 height 8
drag, startPoint x: 211, startPoint y: 157, endPoint x: 222, endPoint y: 155, distance: 11.7
click at [222, 155] on body "Идет загрузка, пожалуйста, подождите. На домашнюю + Создать заявку Создать 2865…" at bounding box center [383, 209] width 766 height 418
drag, startPoint x: 403, startPoint y: 157, endPoint x: 361, endPoint y: 154, distance: 41.3
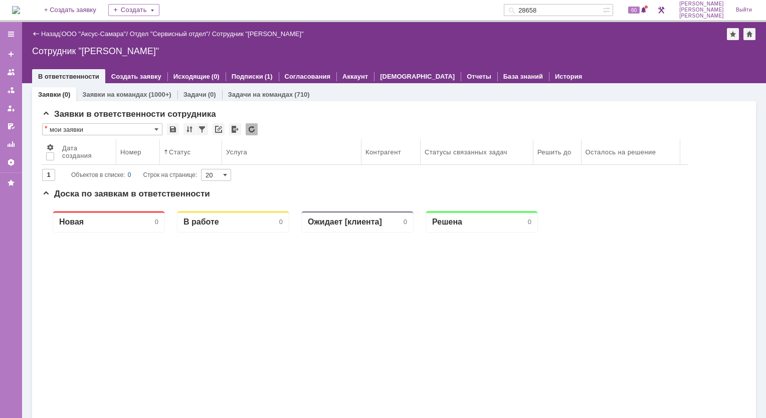
click at [361, 154] on body "Идет загрузка, пожалуйста, подождите. На домашнюю + Создать заявку Создать 2865…" at bounding box center [383, 209] width 766 height 418
click at [20, 6] on img at bounding box center [16, 10] width 8 height 8
click at [116, 94] on link "Заявки на командах" at bounding box center [114, 95] width 65 height 8
